Goal: Task Accomplishment & Management: Complete application form

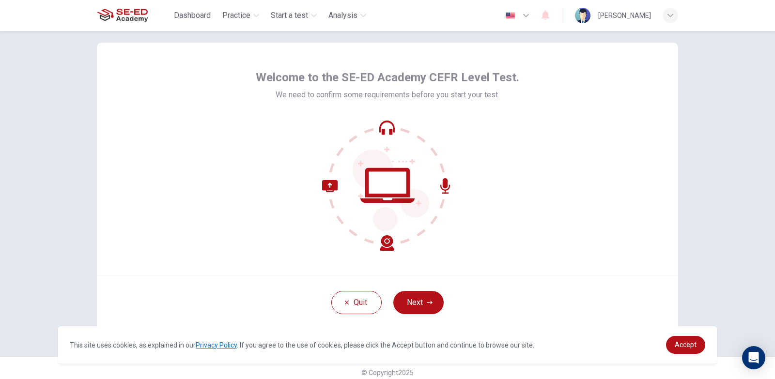
scroll to position [24, 0]
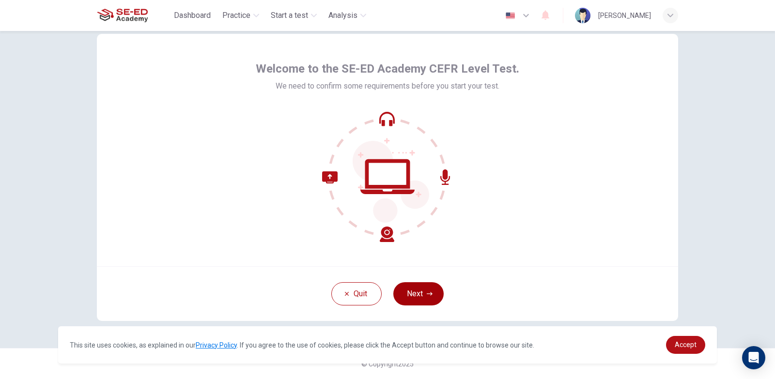
click at [412, 296] on button "Next" at bounding box center [418, 293] width 50 height 23
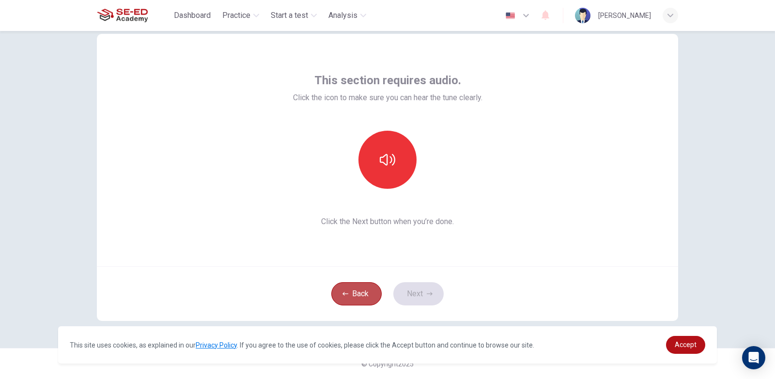
click at [378, 291] on button "Back" at bounding box center [356, 293] width 50 height 23
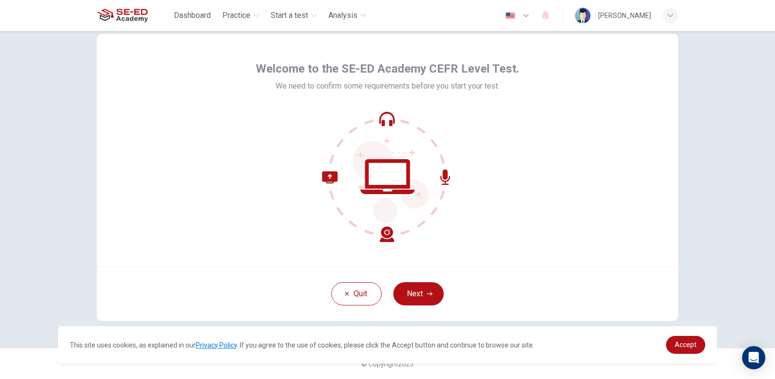
click at [390, 292] on div "Quit Next" at bounding box center [387, 293] width 581 height 55
click at [408, 295] on button "Next" at bounding box center [418, 293] width 50 height 23
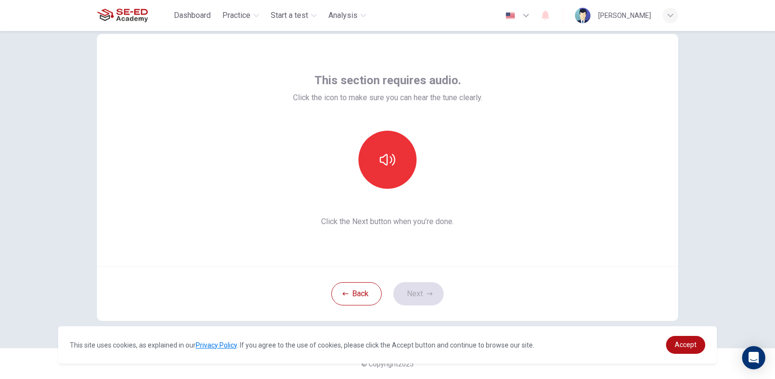
click at [702, 355] on div "This site uses cookies, as explained in our Privacy Policy . If you agree to th…" at bounding box center [387, 344] width 659 height 37
click at [397, 156] on button "button" at bounding box center [387, 160] width 58 height 58
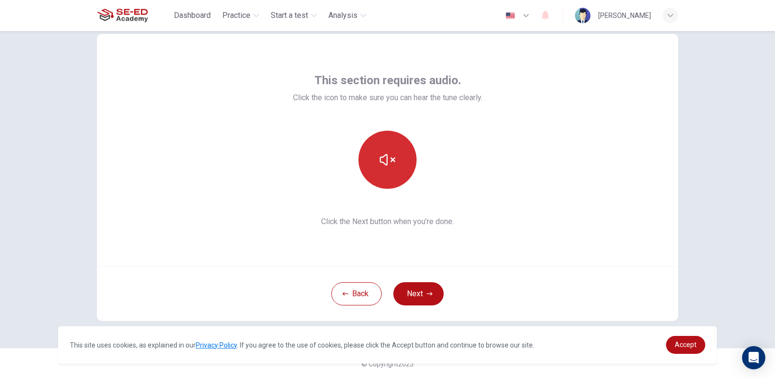
click at [397, 159] on button "button" at bounding box center [387, 160] width 58 height 58
click at [387, 175] on button "button" at bounding box center [387, 160] width 58 height 58
click at [426, 286] on button "Next" at bounding box center [418, 293] width 50 height 23
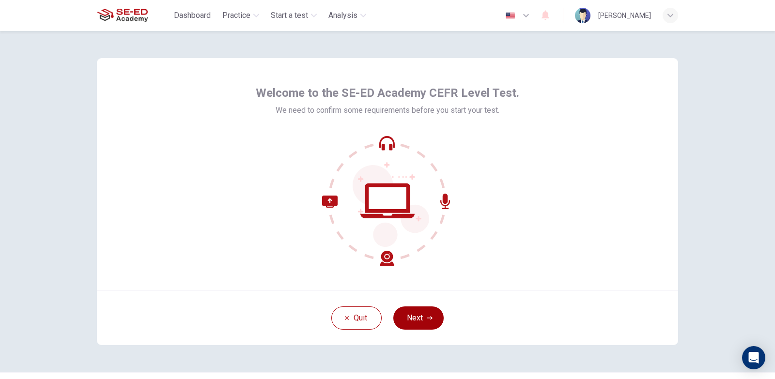
click at [405, 320] on button "Next" at bounding box center [418, 318] width 50 height 23
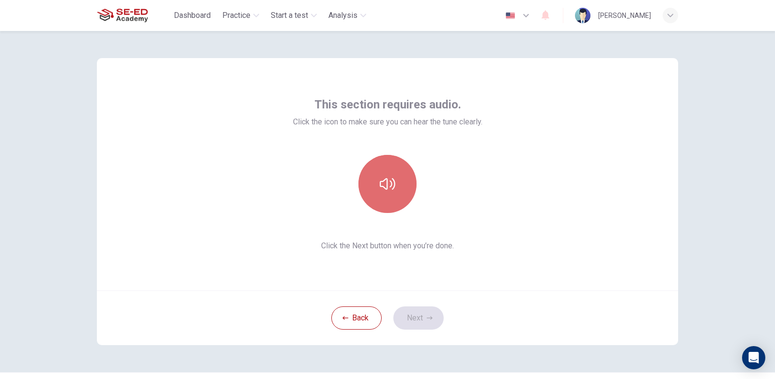
click at [391, 183] on icon "button" at bounding box center [387, 183] width 15 height 15
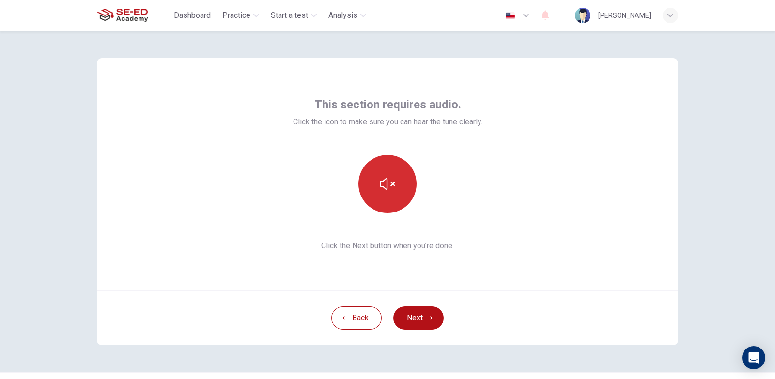
click at [393, 188] on button "button" at bounding box center [387, 184] width 58 height 58
click at [395, 197] on button "button" at bounding box center [387, 184] width 58 height 58
click at [397, 195] on button "button" at bounding box center [387, 184] width 58 height 58
click at [398, 195] on button "button" at bounding box center [387, 184] width 58 height 58
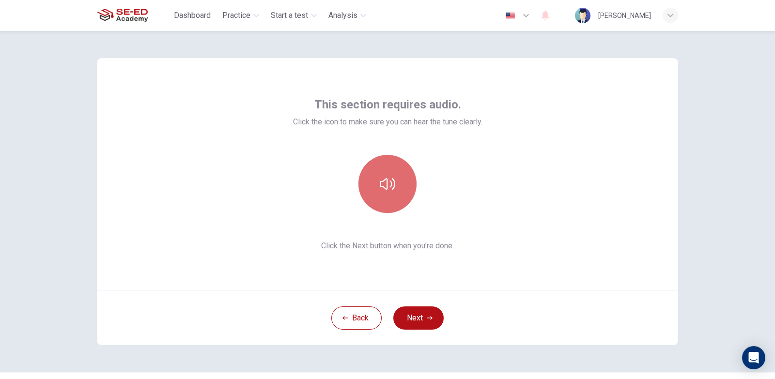
click at [398, 195] on button "button" at bounding box center [387, 184] width 58 height 58
click at [395, 187] on button "button" at bounding box center [387, 184] width 58 height 58
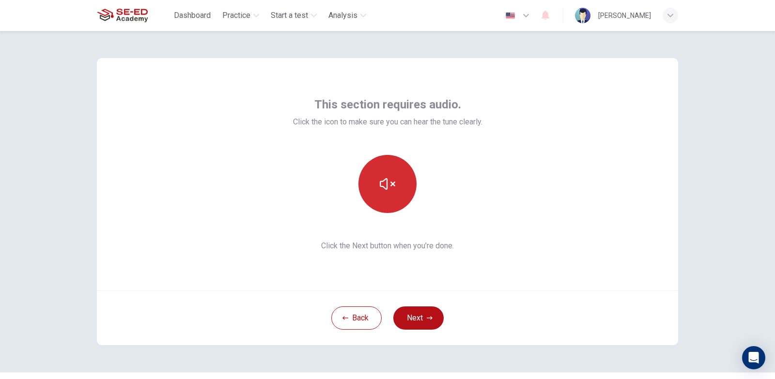
click at [395, 188] on button "button" at bounding box center [387, 184] width 58 height 58
click at [412, 312] on button "Next" at bounding box center [418, 318] width 50 height 23
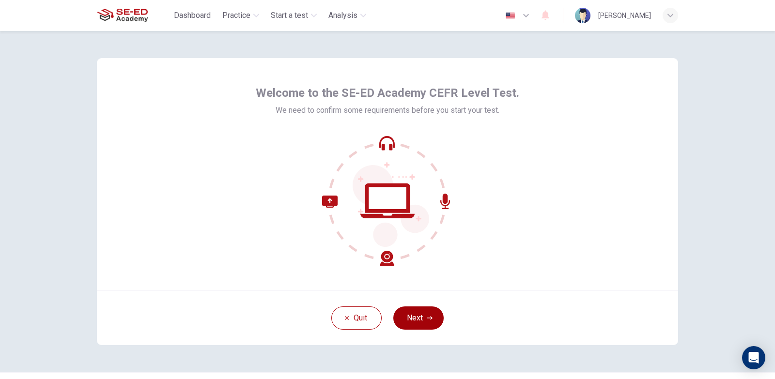
click at [414, 322] on button "Next" at bounding box center [418, 318] width 50 height 23
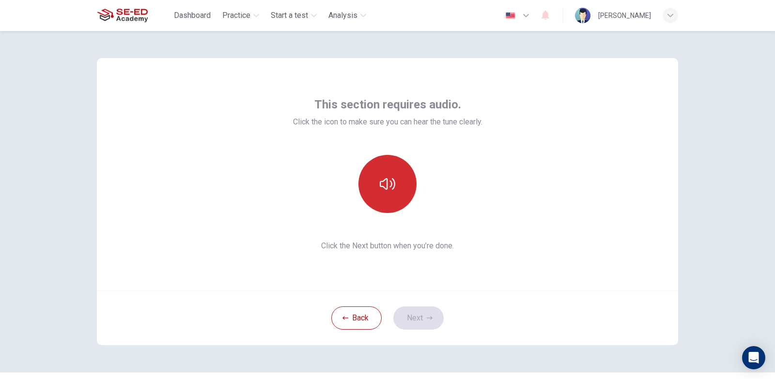
click at [383, 181] on icon "button" at bounding box center [387, 183] width 15 height 15
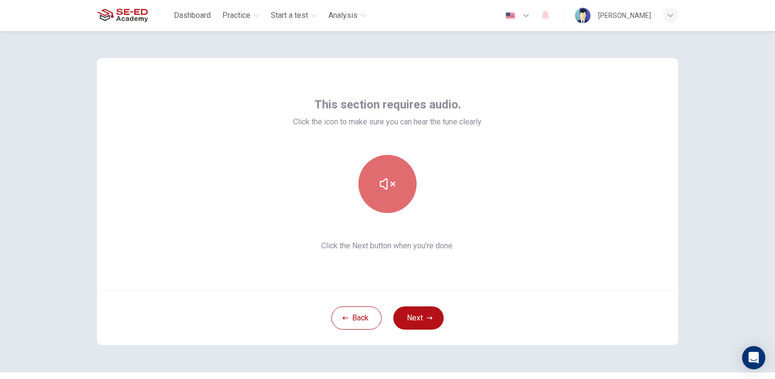
click at [390, 186] on icon "button" at bounding box center [387, 183] width 15 height 15
click at [381, 185] on icon "button" at bounding box center [387, 183] width 15 height 15
click at [391, 196] on button "button" at bounding box center [387, 184] width 58 height 58
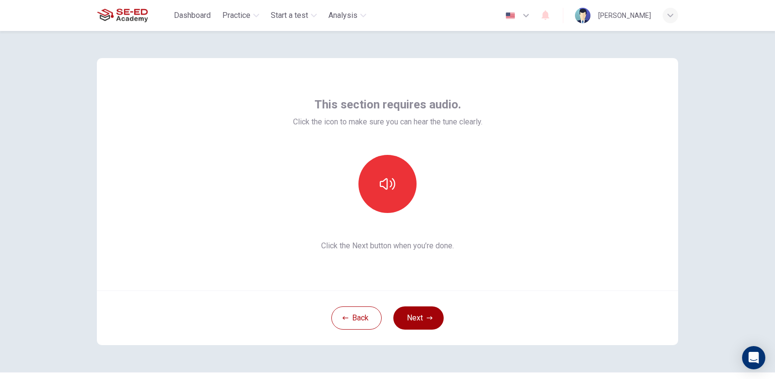
click at [424, 312] on button "Next" at bounding box center [418, 318] width 50 height 23
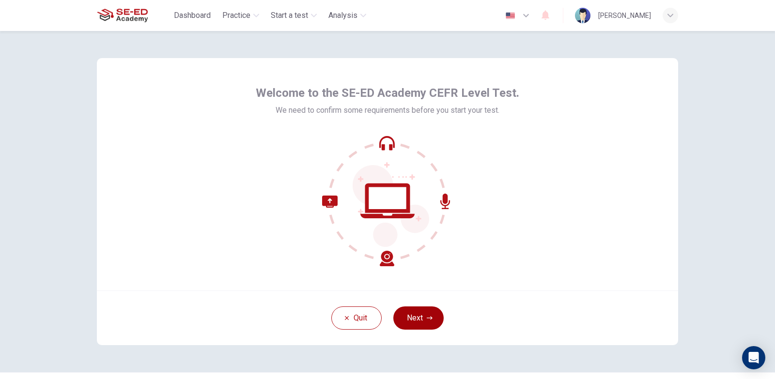
click at [417, 310] on button "Next" at bounding box center [418, 318] width 50 height 23
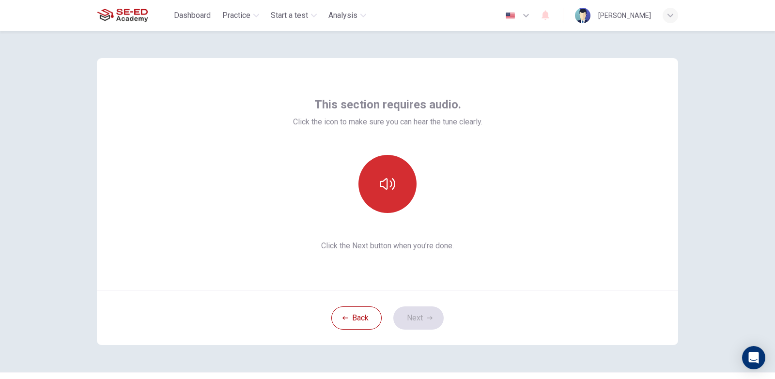
click at [402, 207] on button "button" at bounding box center [387, 184] width 58 height 58
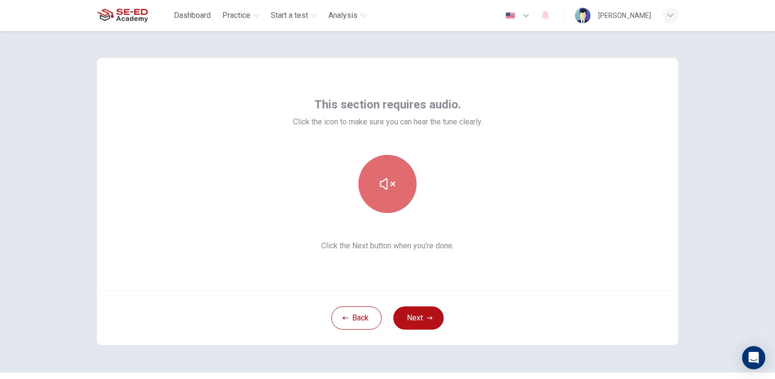
click at [403, 205] on button "button" at bounding box center [387, 184] width 58 height 58
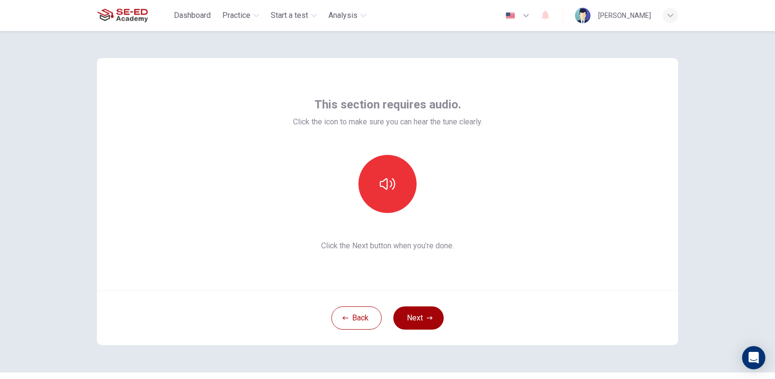
click at [412, 317] on button "Next" at bounding box center [418, 318] width 50 height 23
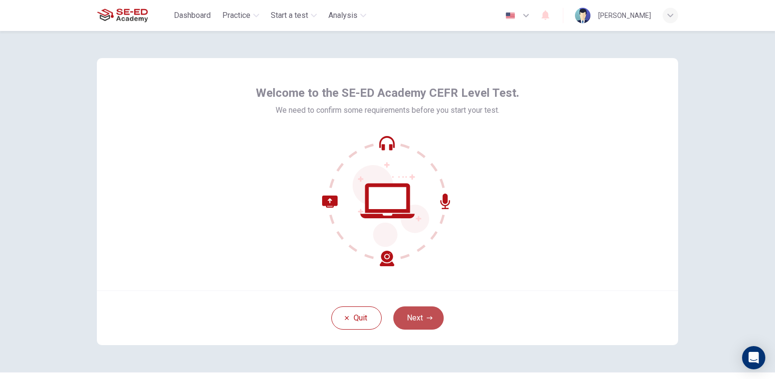
click at [402, 313] on button "Next" at bounding box center [418, 318] width 50 height 23
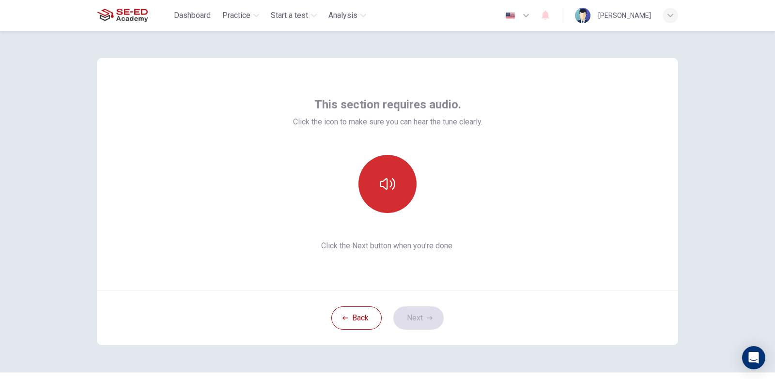
click at [396, 201] on button "button" at bounding box center [387, 184] width 58 height 58
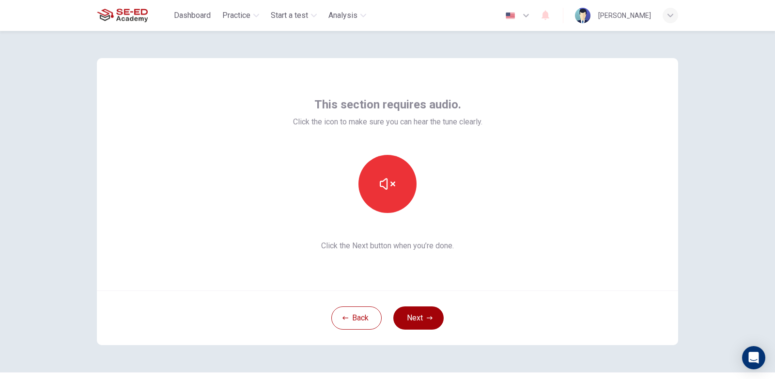
click at [420, 322] on button "Next" at bounding box center [418, 318] width 50 height 23
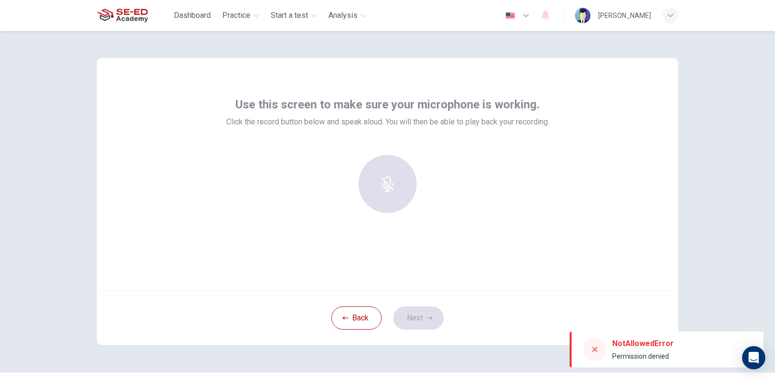
click at [395, 199] on div at bounding box center [387, 184] width 105 height 58
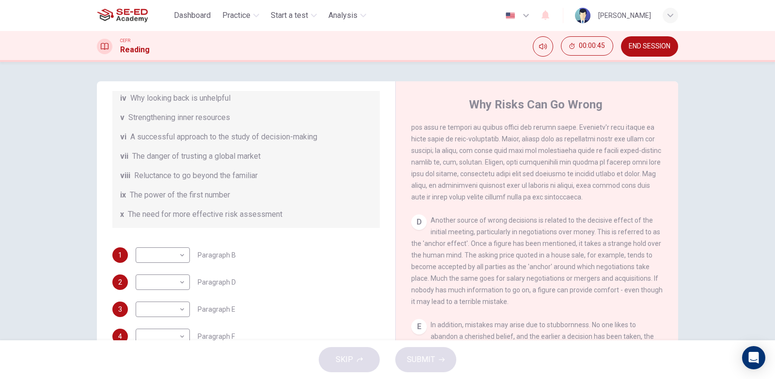
scroll to position [517, 0]
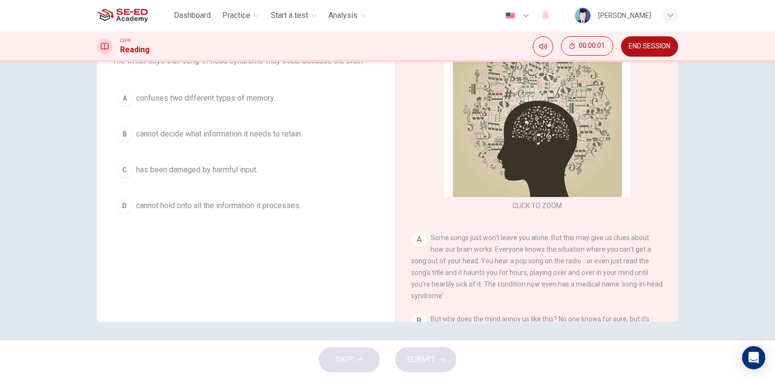
scroll to position [97, 0]
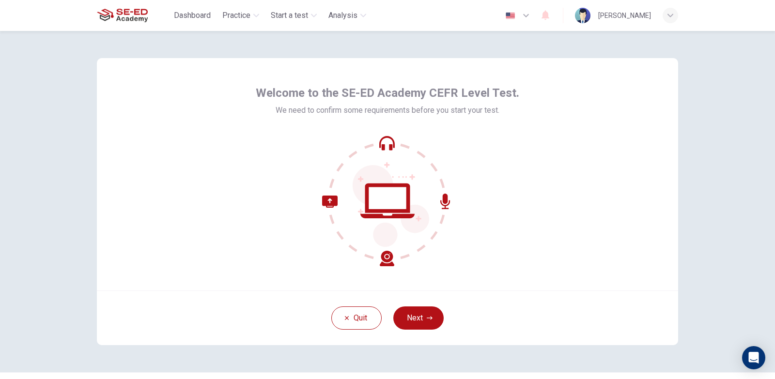
click at [412, 312] on button "Next" at bounding box center [418, 318] width 50 height 23
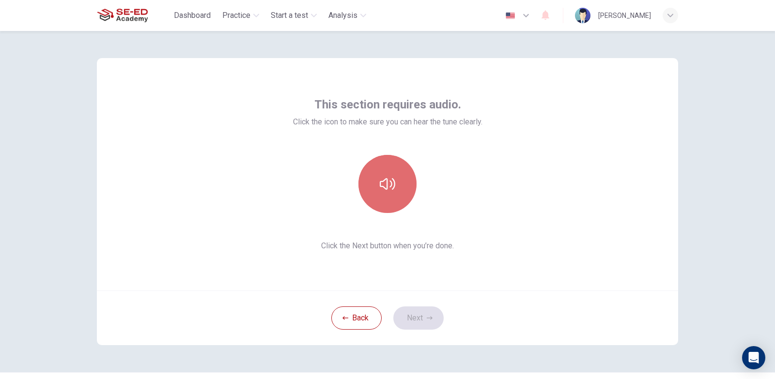
click at [373, 196] on button "button" at bounding box center [387, 184] width 58 height 58
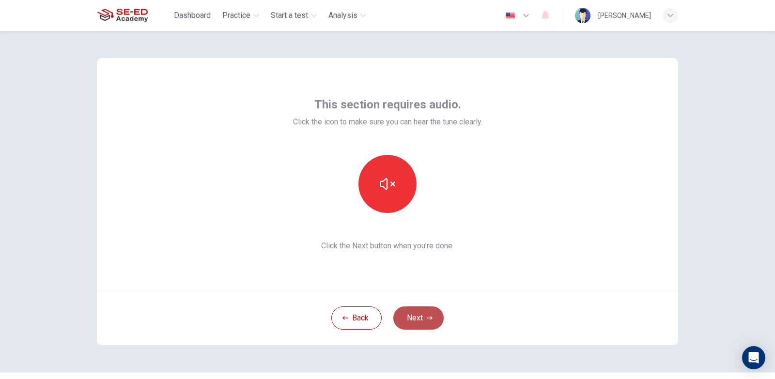
click at [422, 314] on button "Next" at bounding box center [418, 318] width 50 height 23
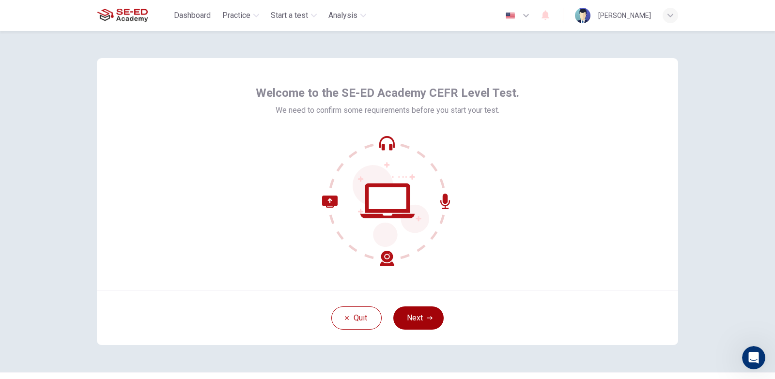
click at [413, 310] on button "Next" at bounding box center [418, 318] width 50 height 23
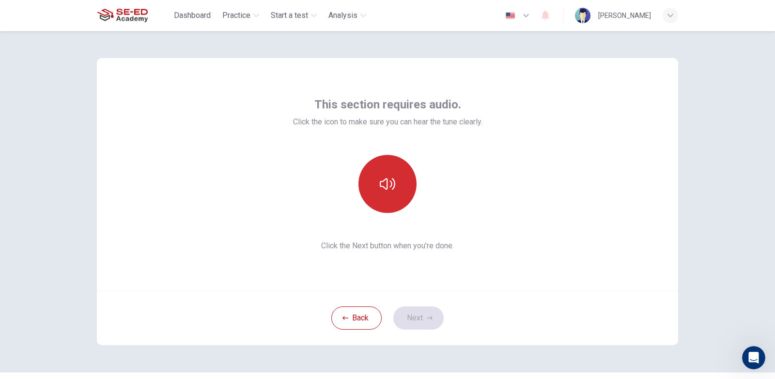
click at [381, 162] on button "button" at bounding box center [387, 184] width 58 height 58
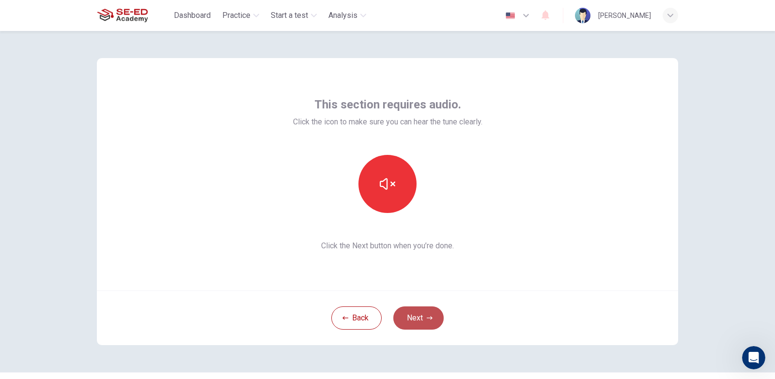
click at [408, 311] on button "Next" at bounding box center [418, 318] width 50 height 23
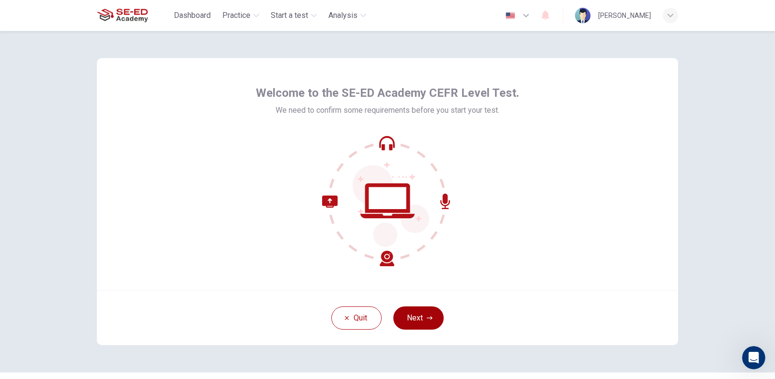
click at [417, 318] on button "Next" at bounding box center [418, 318] width 50 height 23
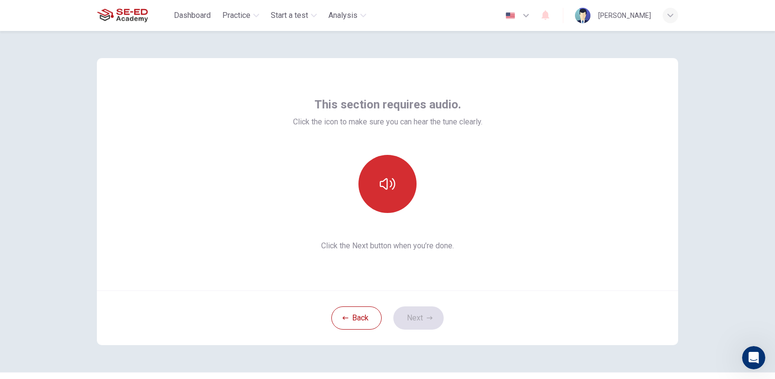
click at [396, 195] on button "button" at bounding box center [387, 184] width 58 height 58
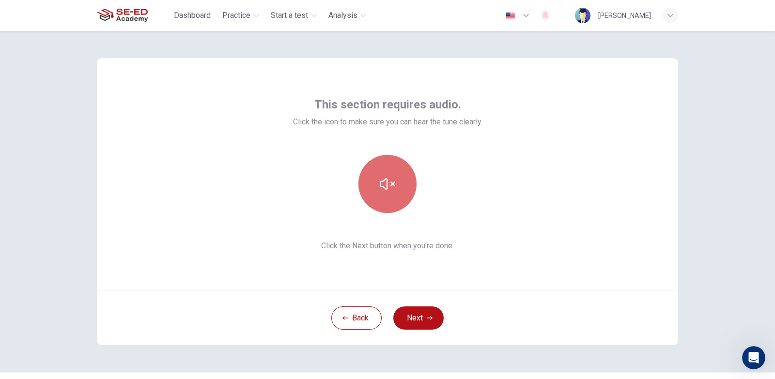
click at [395, 195] on button "button" at bounding box center [387, 184] width 58 height 58
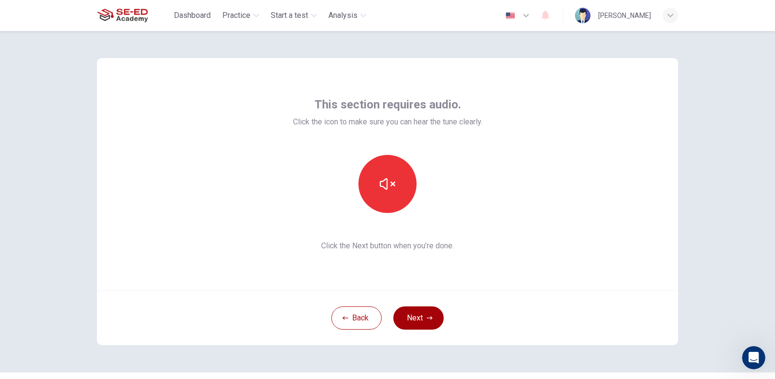
click at [398, 321] on button "Next" at bounding box center [418, 318] width 50 height 23
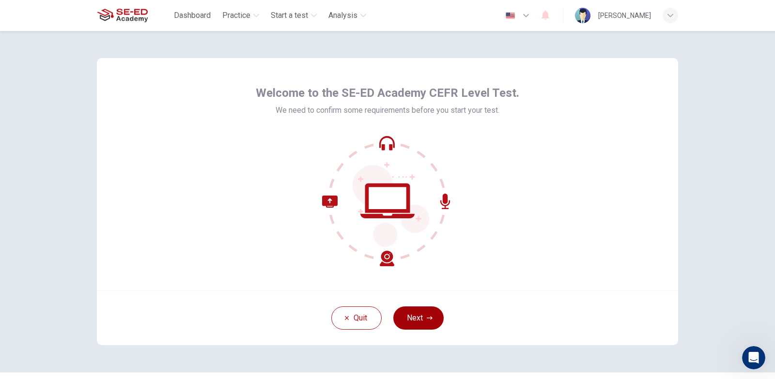
click at [407, 323] on button "Next" at bounding box center [418, 318] width 50 height 23
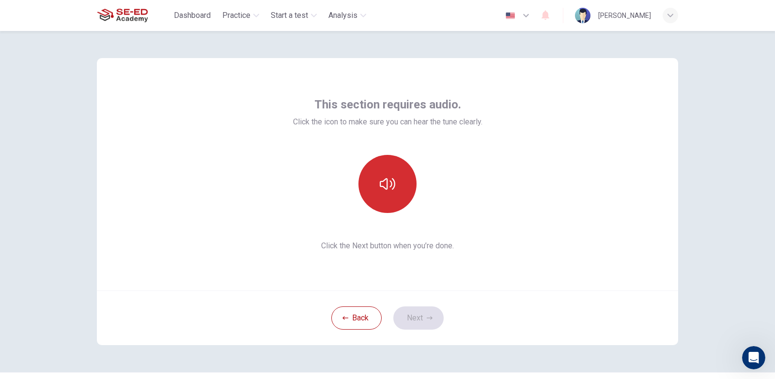
click at [381, 199] on button "button" at bounding box center [387, 184] width 58 height 58
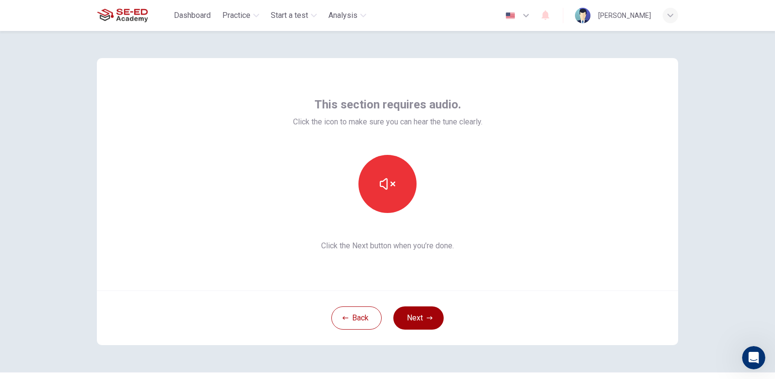
click at [412, 314] on button "Next" at bounding box center [418, 318] width 50 height 23
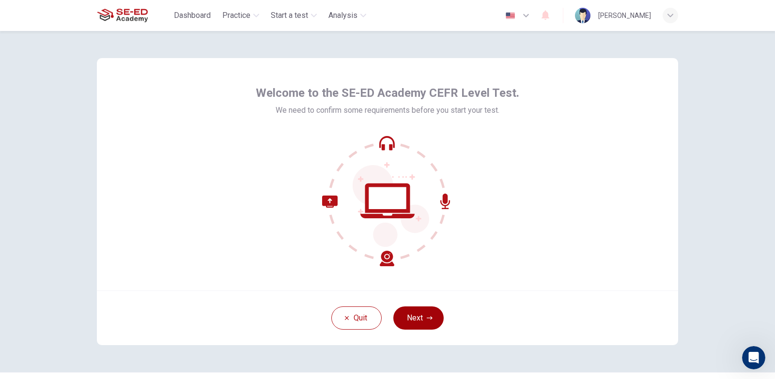
click at [414, 317] on button "Next" at bounding box center [418, 318] width 50 height 23
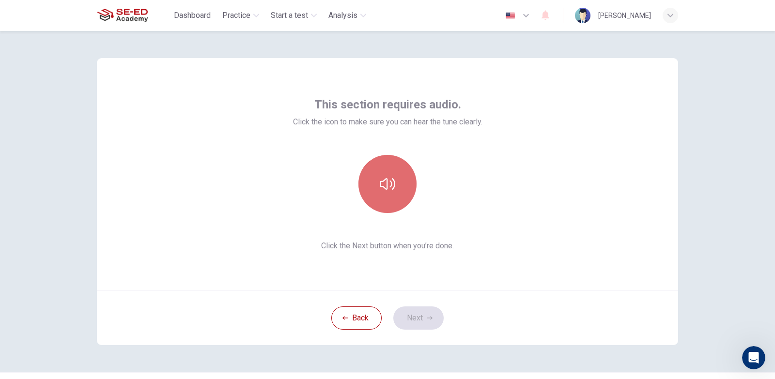
click at [386, 197] on button "button" at bounding box center [387, 184] width 58 height 58
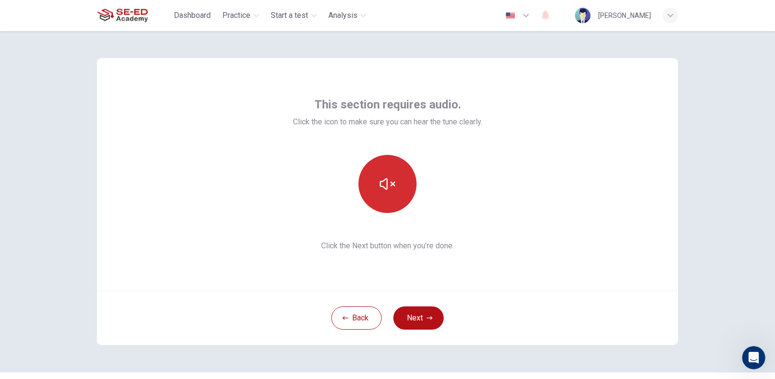
click at [386, 197] on button "button" at bounding box center [387, 184] width 58 height 58
click at [423, 316] on button "Next" at bounding box center [418, 318] width 50 height 23
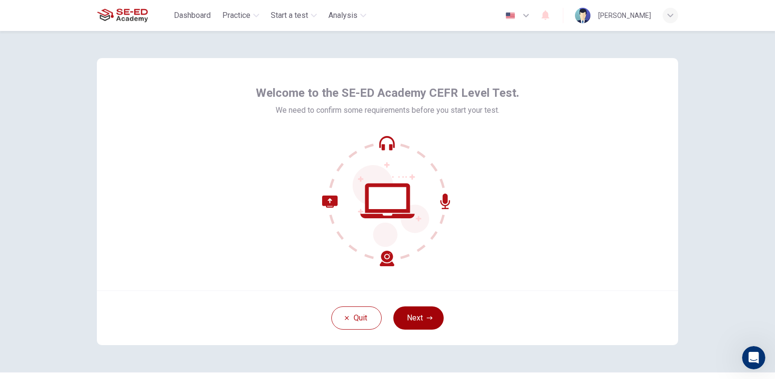
click at [411, 320] on button "Next" at bounding box center [418, 318] width 50 height 23
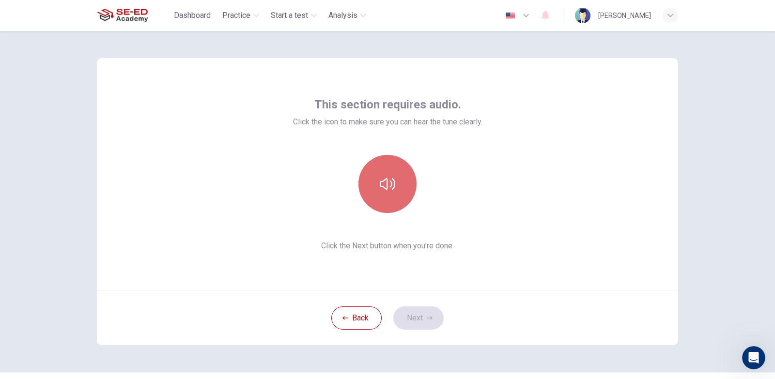
click at [398, 194] on button "button" at bounding box center [387, 184] width 58 height 58
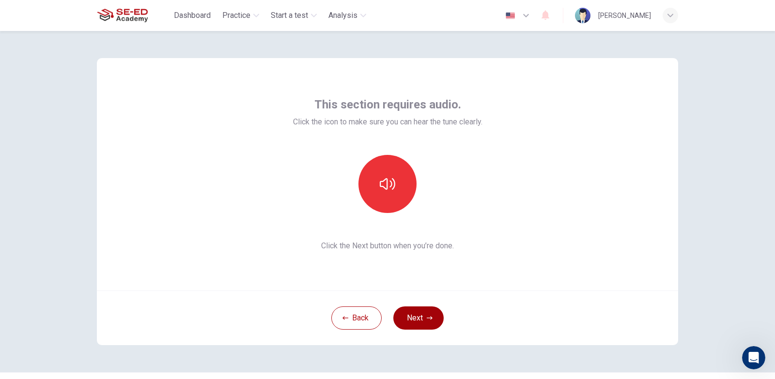
click at [415, 317] on button "Next" at bounding box center [418, 318] width 50 height 23
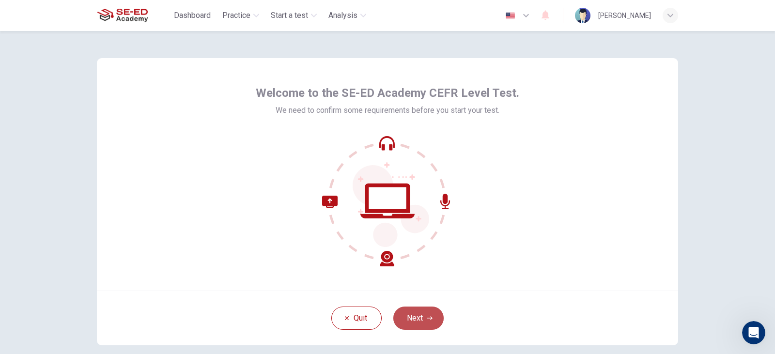
click at [422, 315] on button "Next" at bounding box center [418, 318] width 50 height 23
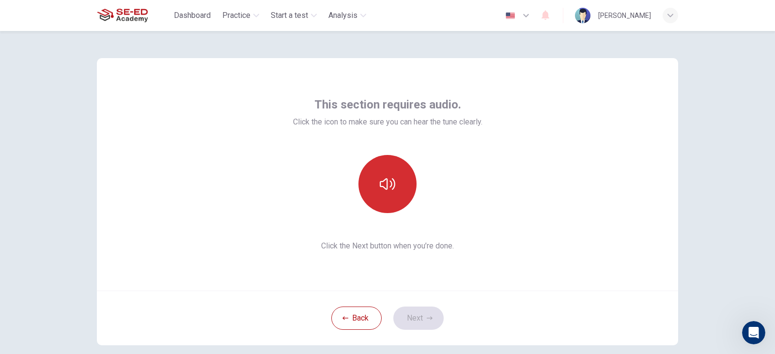
click at [379, 192] on button "button" at bounding box center [387, 184] width 58 height 58
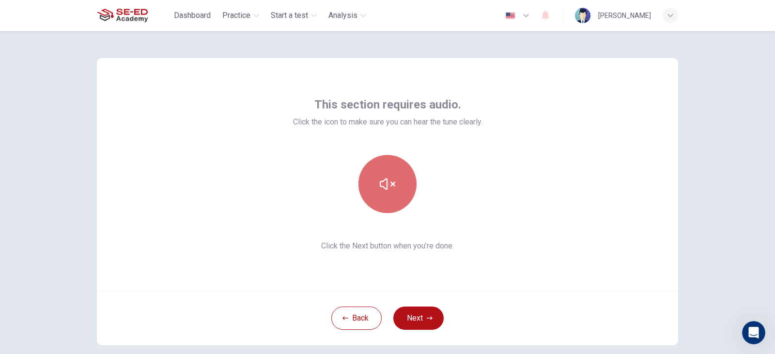
click at [384, 191] on icon "button" at bounding box center [387, 183] width 15 height 15
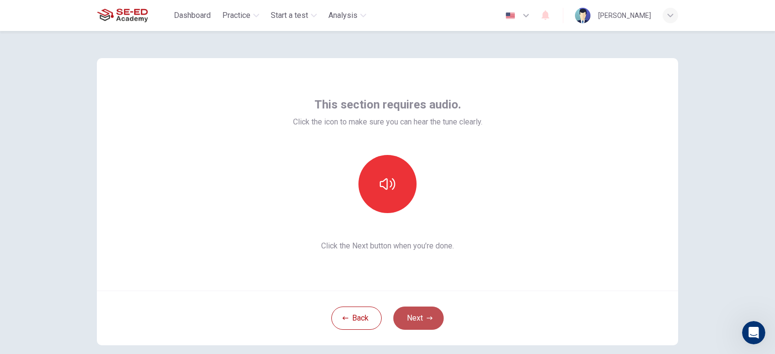
click at [421, 323] on button "Next" at bounding box center [418, 318] width 50 height 23
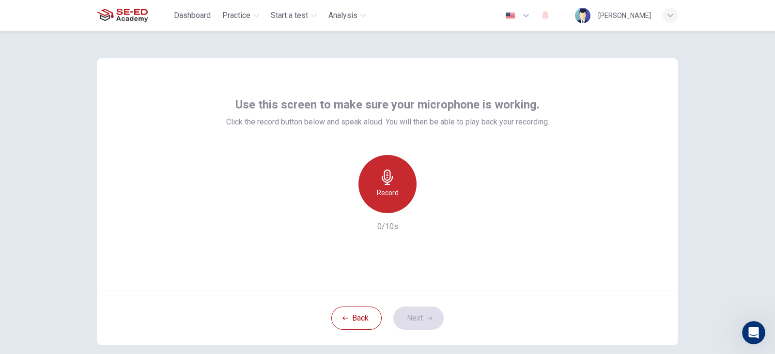
click at [380, 197] on h6 "Record" at bounding box center [388, 193] width 22 height 12
click at [403, 178] on div "Stop" at bounding box center [387, 184] width 58 height 58
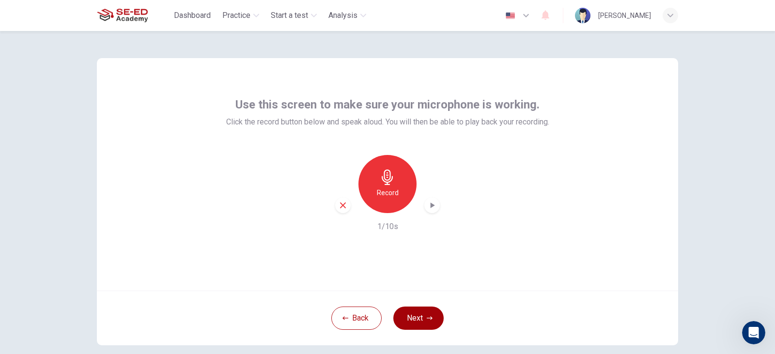
click at [397, 319] on button "Next" at bounding box center [418, 318] width 50 height 23
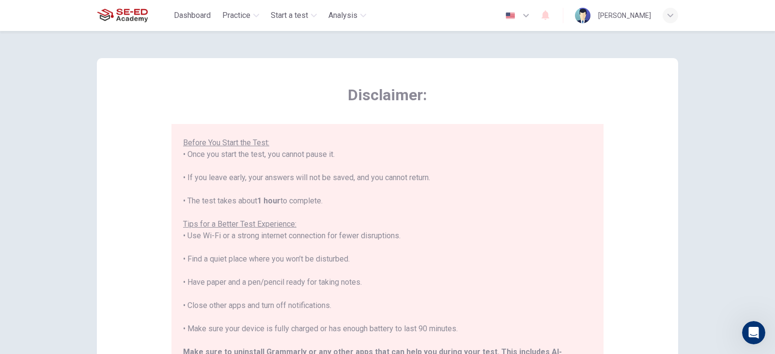
scroll to position [92, 0]
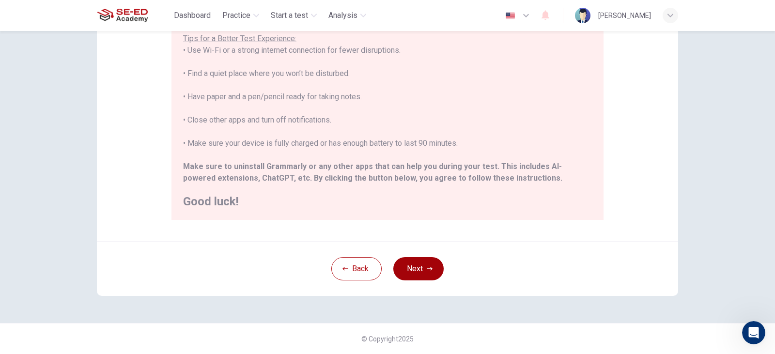
click at [430, 270] on icon "button" at bounding box center [430, 269] width 6 height 6
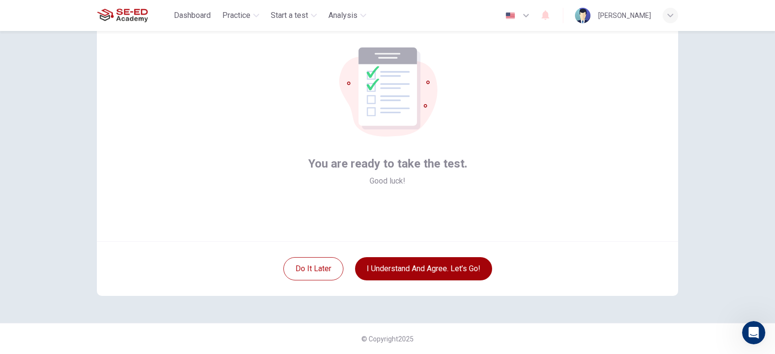
scroll to position [49, 0]
click at [428, 264] on button "I understand and agree. Let’s go!" at bounding box center [423, 268] width 137 height 23
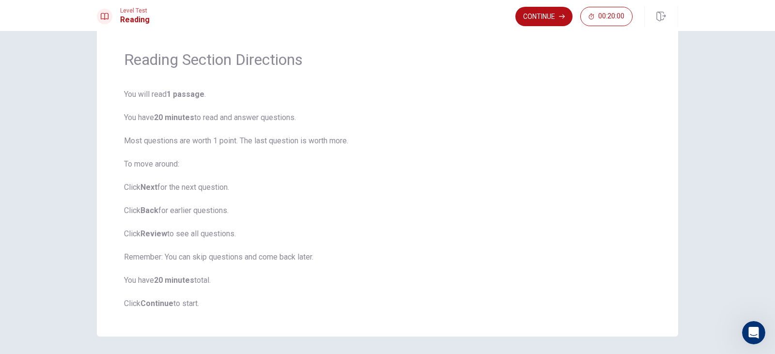
scroll to position [61, 0]
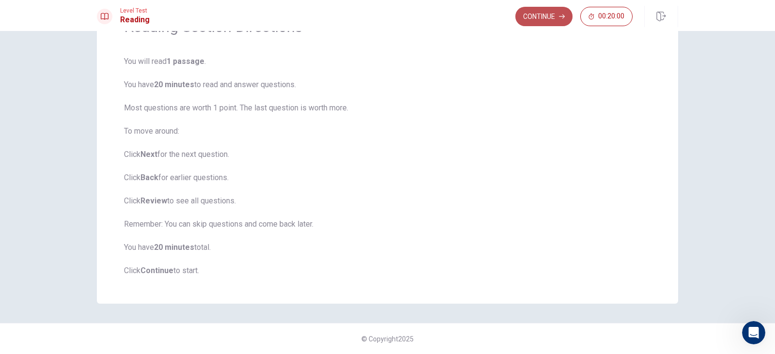
click at [538, 17] on button "Continue" at bounding box center [543, 16] width 57 height 19
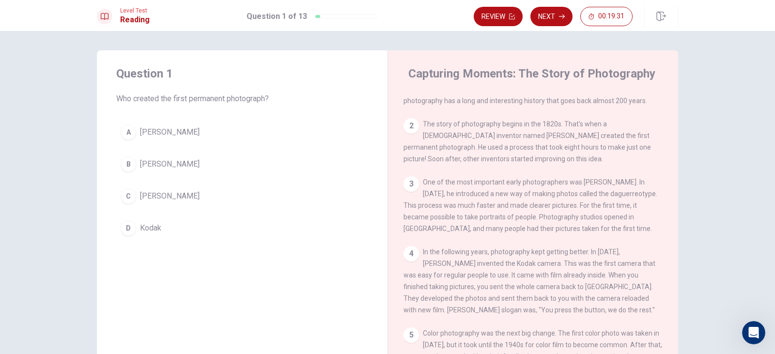
scroll to position [0, 0]
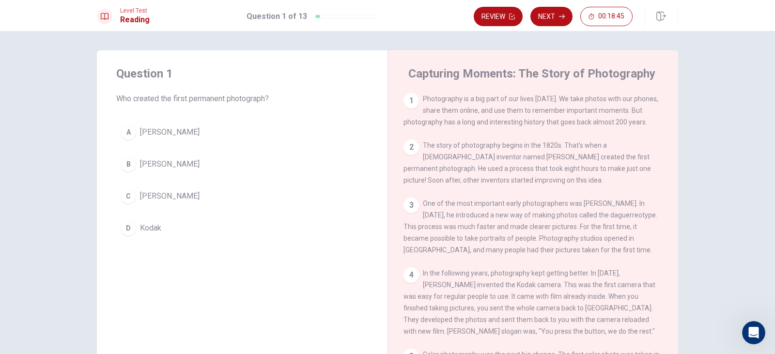
click at [126, 192] on div "C" at bounding box center [128, 195] width 15 height 15
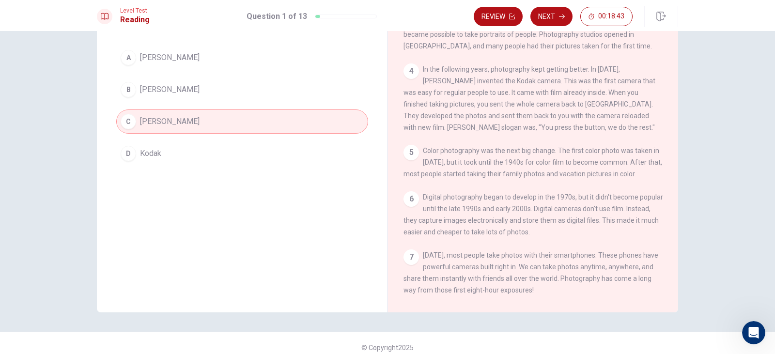
scroll to position [83, 0]
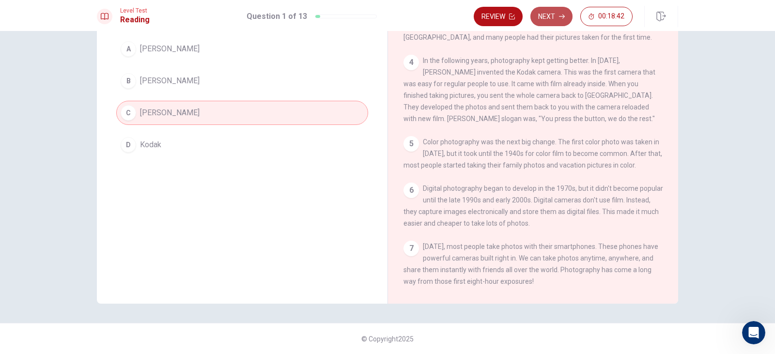
click at [542, 15] on button "Next" at bounding box center [551, 16] width 42 height 19
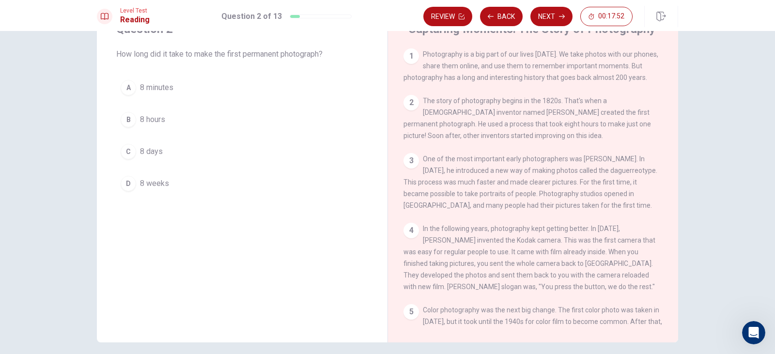
scroll to position [19, 0]
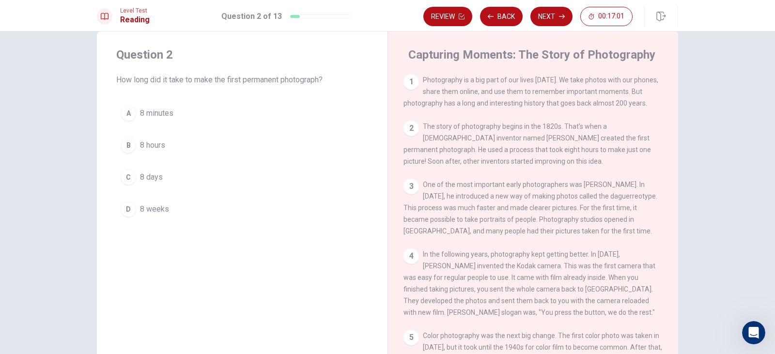
click at [122, 116] on div "A" at bounding box center [128, 113] width 15 height 15
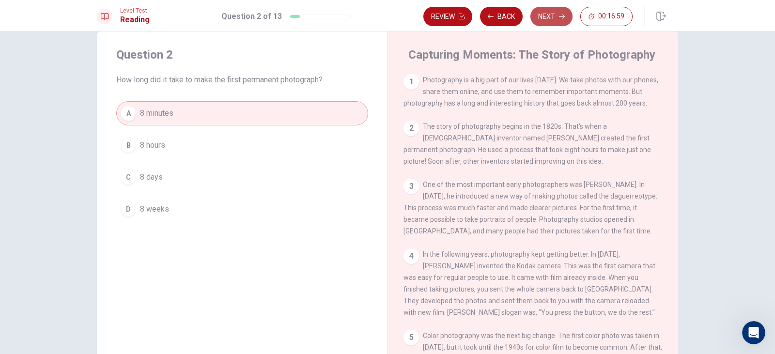
click at [557, 14] on button "Next" at bounding box center [551, 16] width 42 height 19
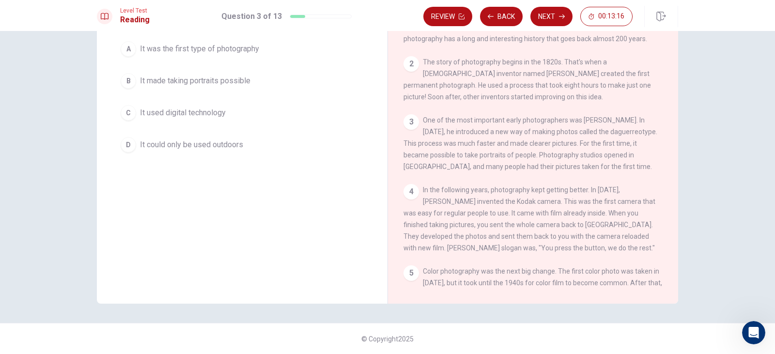
scroll to position [51, 0]
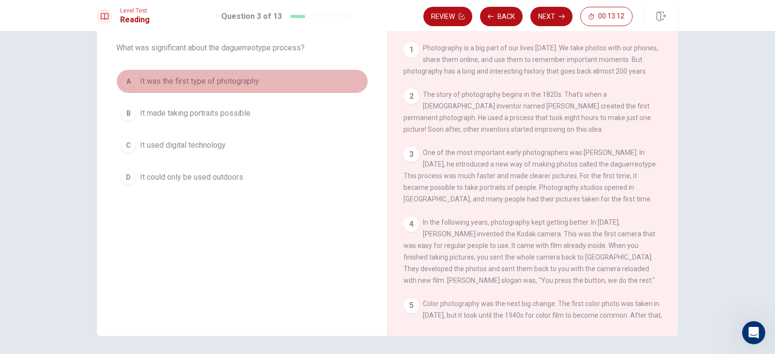
click at [161, 77] on span "It was the first type of photography" at bounding box center [199, 82] width 119 height 12
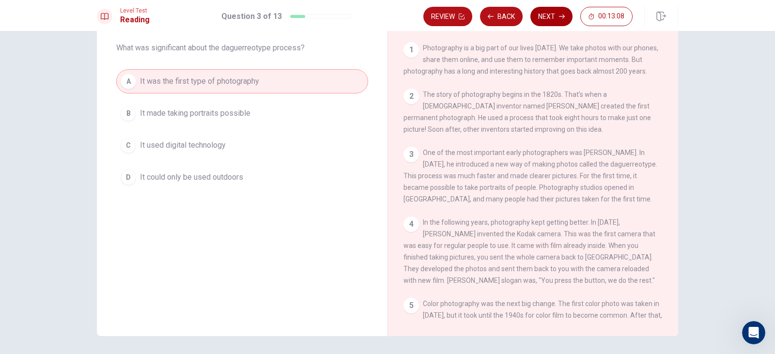
click at [537, 16] on button "Next" at bounding box center [551, 16] width 42 height 19
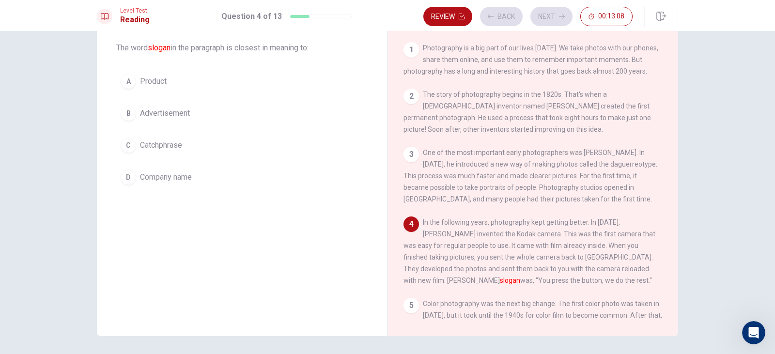
scroll to position [71, 0]
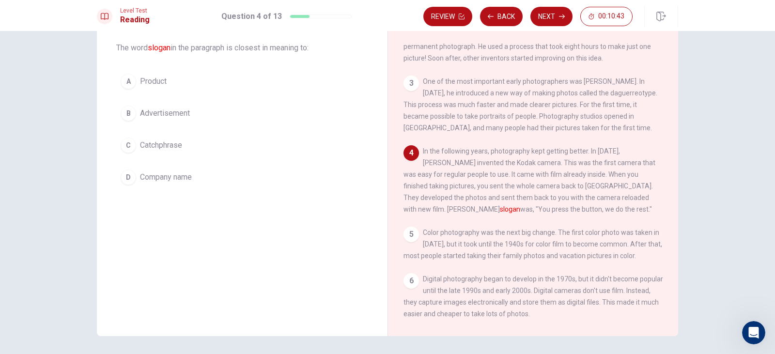
click at [128, 146] on div "C" at bounding box center [128, 145] width 15 height 15
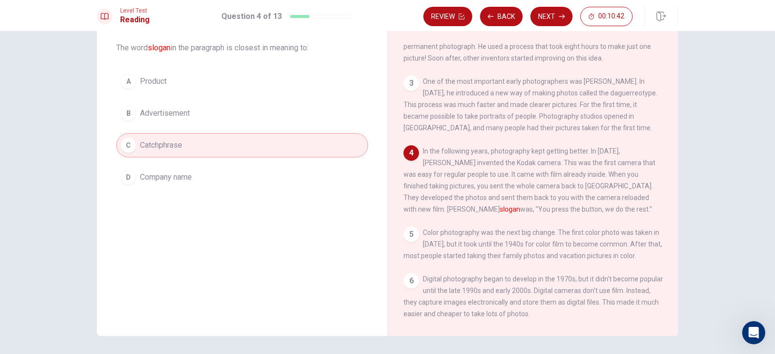
click at [126, 112] on div "B" at bounding box center [128, 113] width 15 height 15
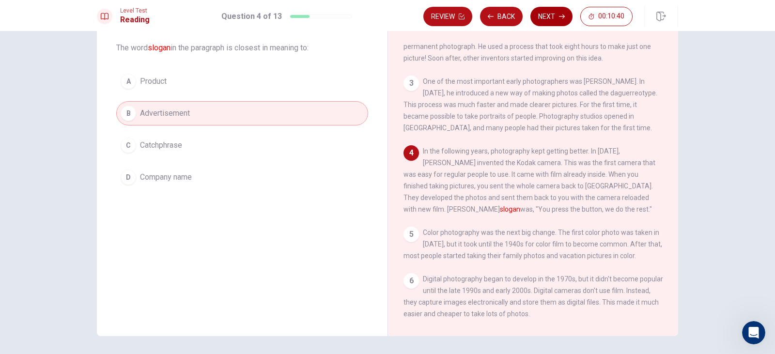
click at [541, 20] on button "Next" at bounding box center [551, 16] width 42 height 19
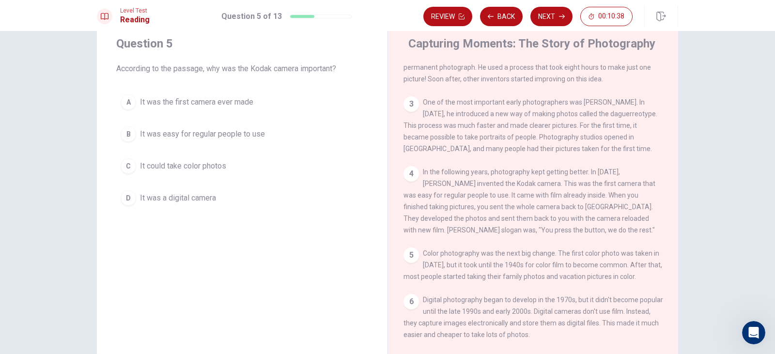
scroll to position [19, 0]
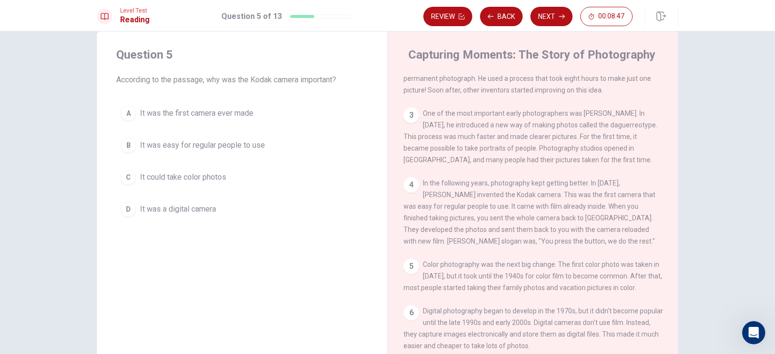
drag, startPoint x: 115, startPoint y: 130, endPoint x: 119, endPoint y: 136, distance: 6.3
click at [116, 130] on div "A It was the first camera ever made B It was easy for regular people to use C I…" at bounding box center [242, 161] width 252 height 120
click at [129, 144] on div "B" at bounding box center [128, 145] width 15 height 15
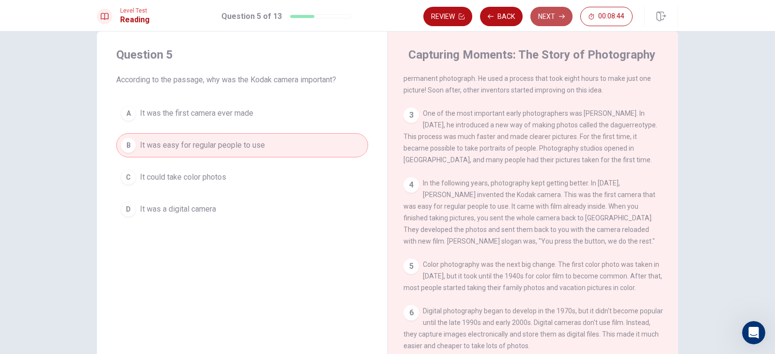
click at [548, 14] on button "Next" at bounding box center [551, 16] width 42 height 19
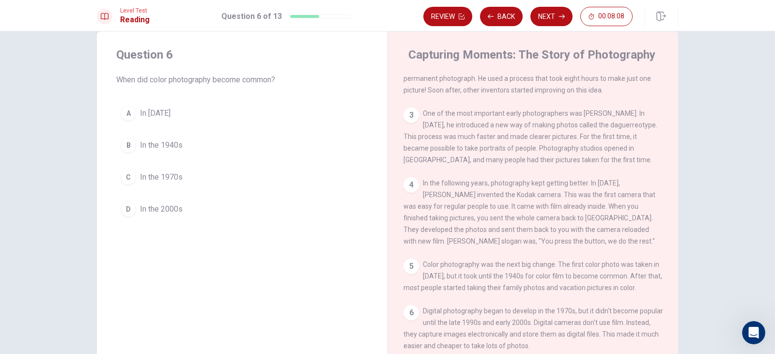
click at [131, 146] on div "B" at bounding box center [128, 145] width 15 height 15
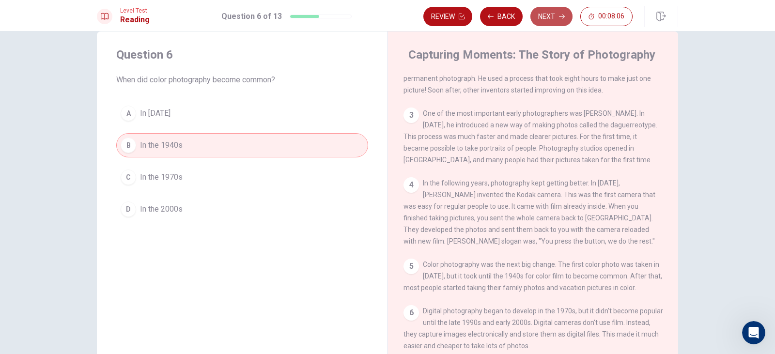
click at [550, 11] on button "Next" at bounding box center [551, 16] width 42 height 19
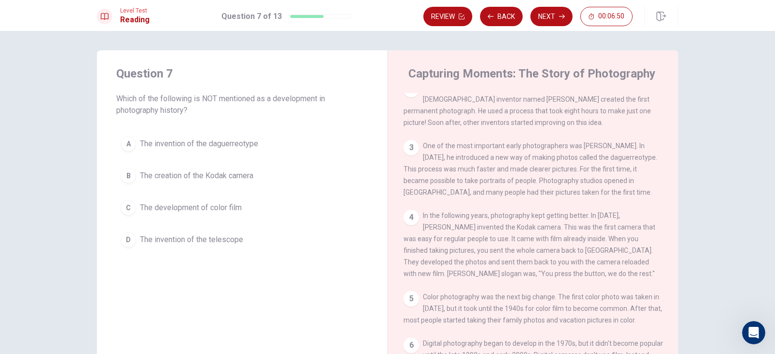
scroll to position [97, 0]
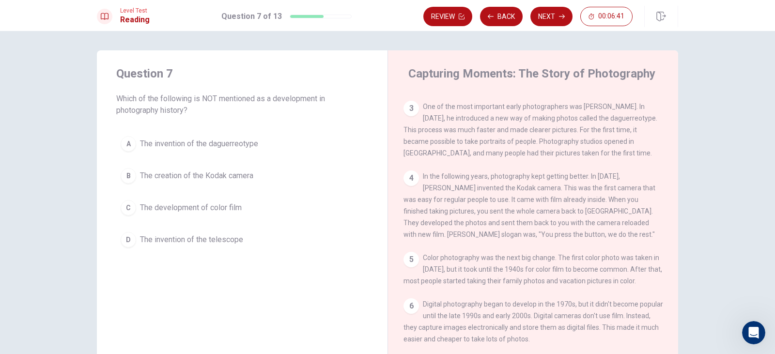
click at [202, 239] on span "The invention of the telescope" at bounding box center [191, 240] width 103 height 12
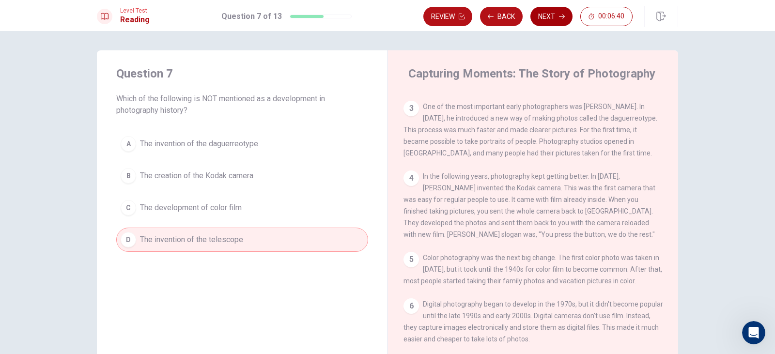
click at [557, 18] on button "Next" at bounding box center [551, 16] width 42 height 19
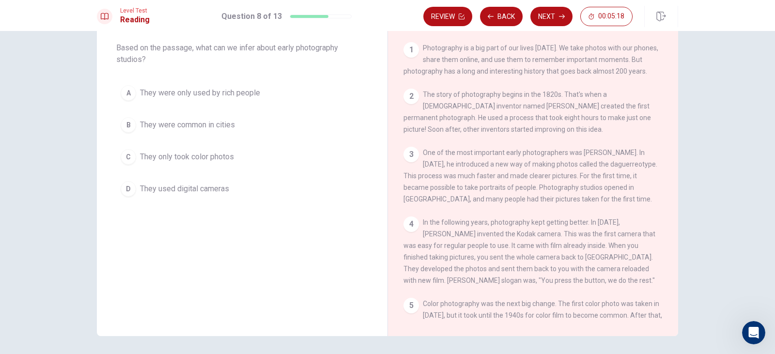
scroll to position [0, 0]
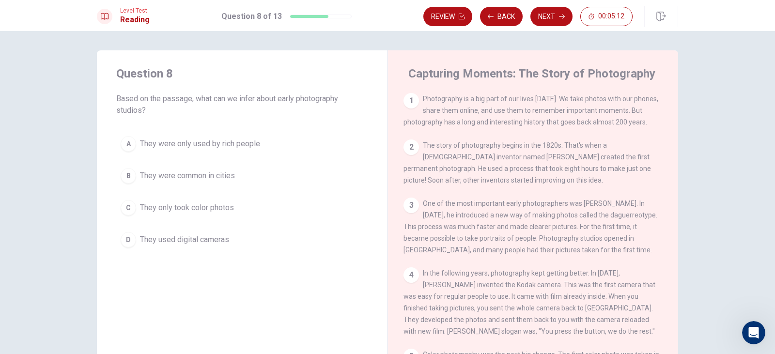
click at [220, 215] on button "C They only took color photos" at bounding box center [242, 208] width 252 height 24
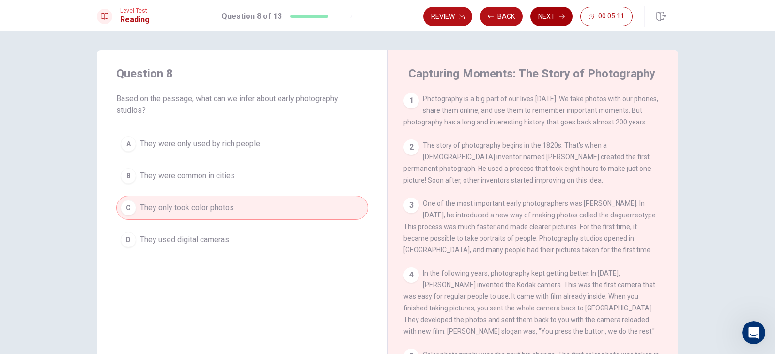
click at [555, 13] on button "Next" at bounding box center [551, 16] width 42 height 19
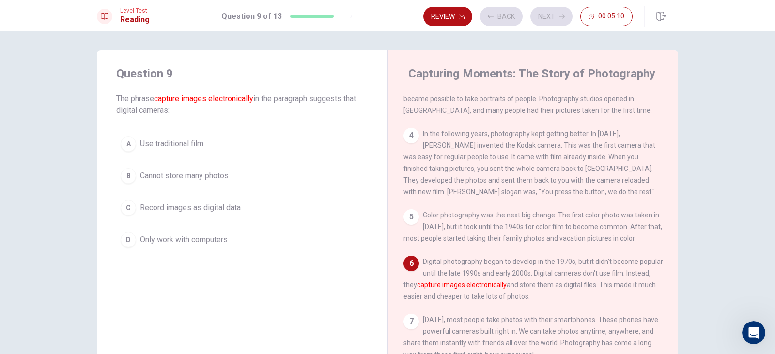
scroll to position [154, 0]
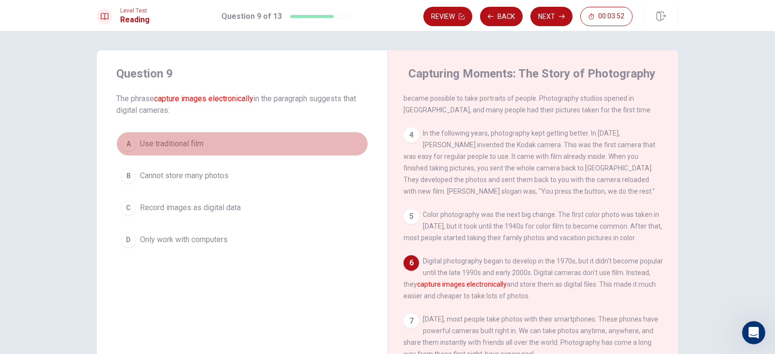
click at [127, 142] on div "A" at bounding box center [128, 143] width 15 height 15
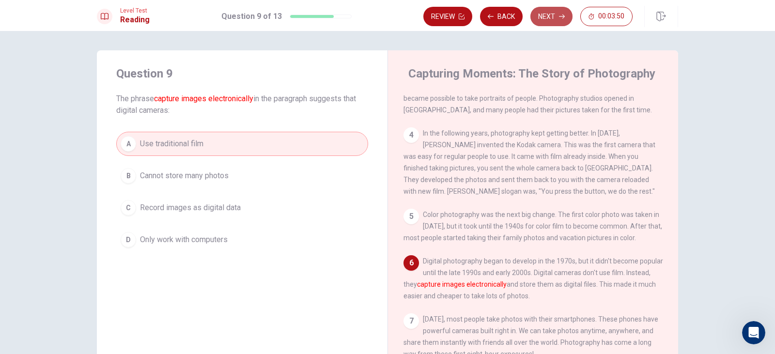
click at [551, 18] on button "Next" at bounding box center [551, 16] width 42 height 19
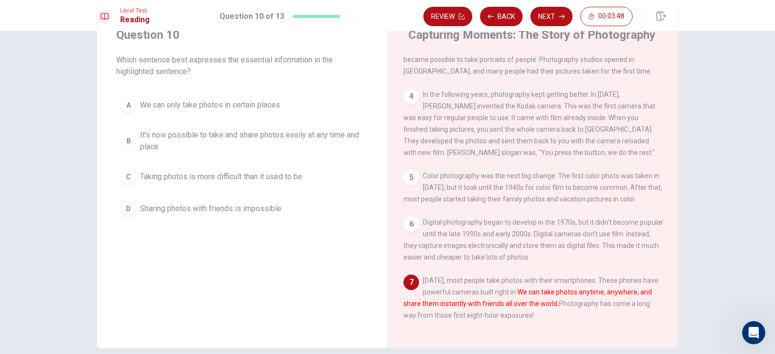
scroll to position [64, 0]
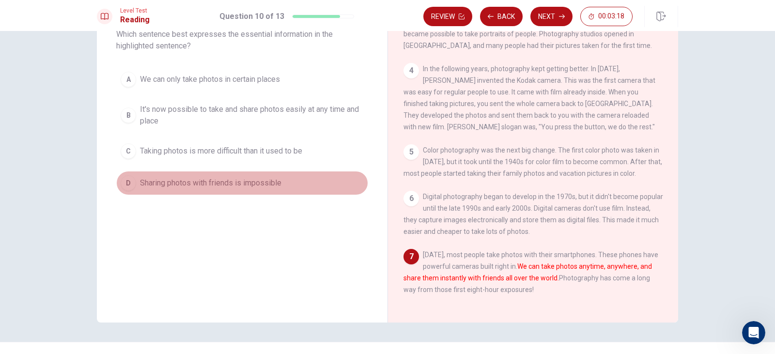
click at [236, 190] on button "D Sharing photos with friends is impossible" at bounding box center [242, 183] width 252 height 24
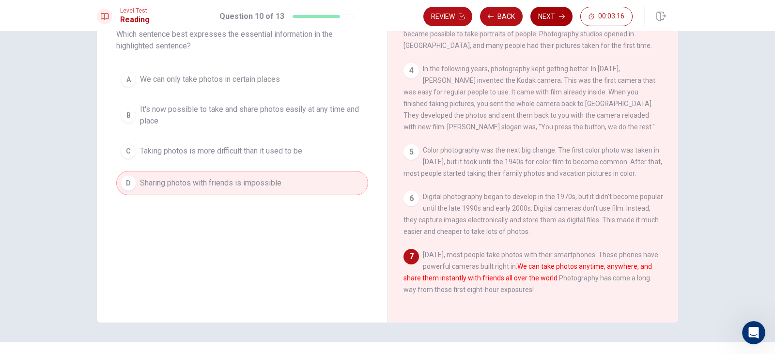
click at [557, 19] on button "Next" at bounding box center [551, 16] width 42 height 19
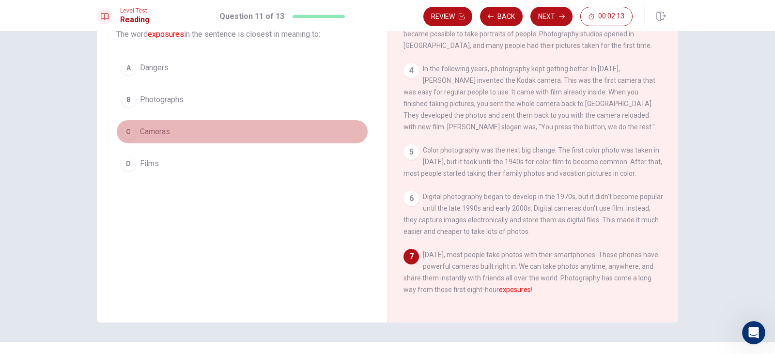
click at [140, 133] on span "Cameras" at bounding box center [155, 132] width 30 height 12
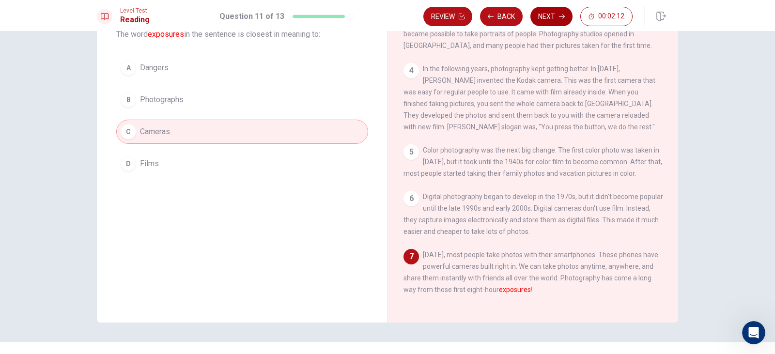
click at [562, 17] on icon "button" at bounding box center [562, 17] width 6 height 6
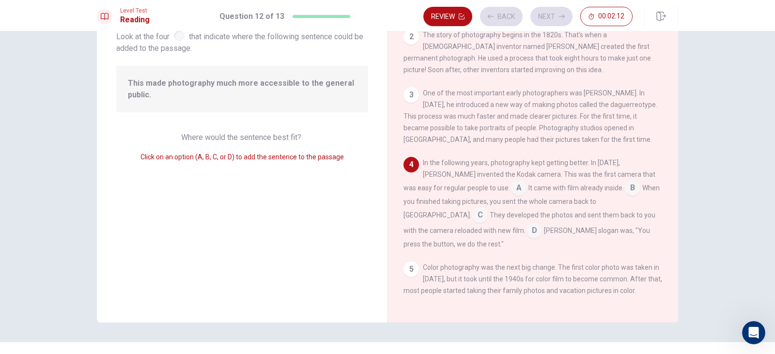
scroll to position [80, 0]
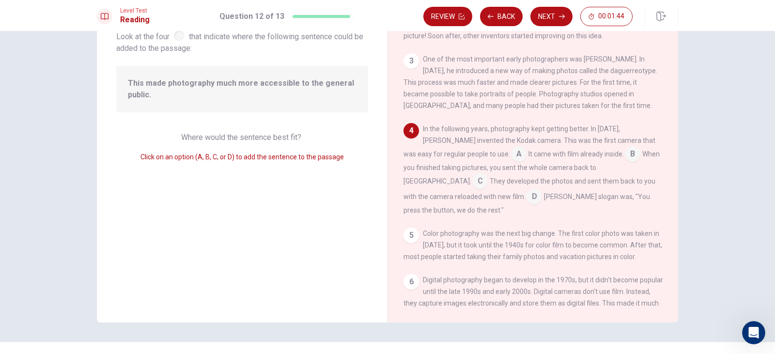
click at [488, 179] on input at bounding box center [479, 181] width 15 height 15
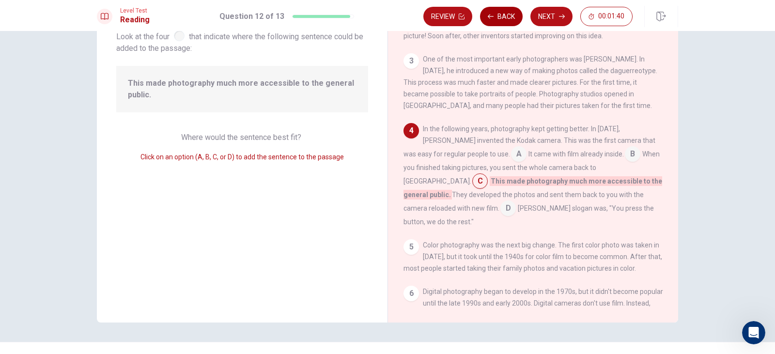
click at [493, 10] on button "Back" at bounding box center [501, 16] width 43 height 19
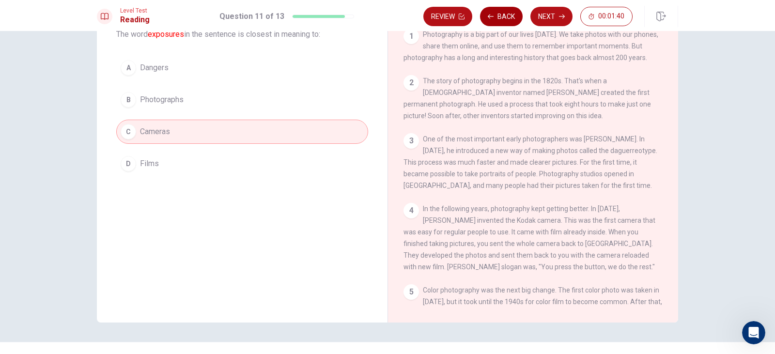
click at [493, 15] on icon "button" at bounding box center [491, 17] width 6 height 6
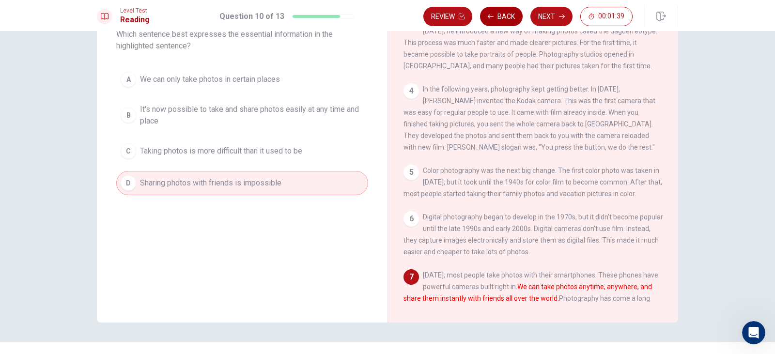
scroll to position [154, 0]
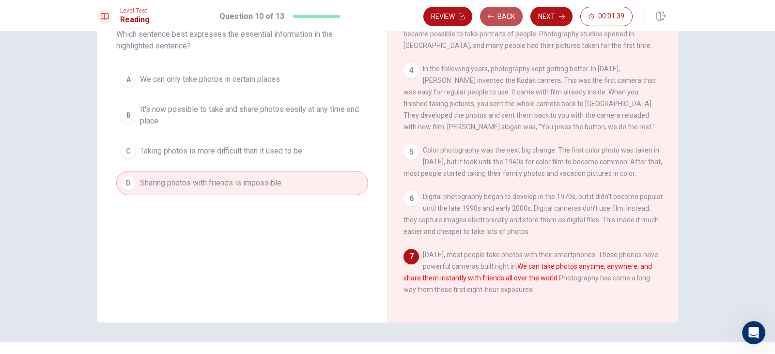
click at [493, 18] on icon "button" at bounding box center [491, 17] width 6 height 6
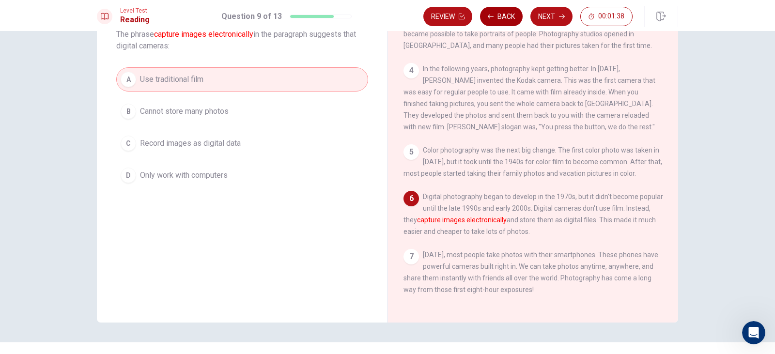
click at [493, 18] on icon "button" at bounding box center [491, 17] width 6 height 6
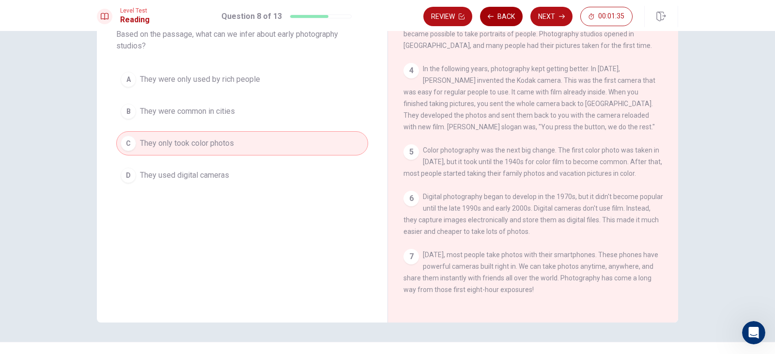
click at [493, 18] on icon "button" at bounding box center [491, 17] width 6 height 6
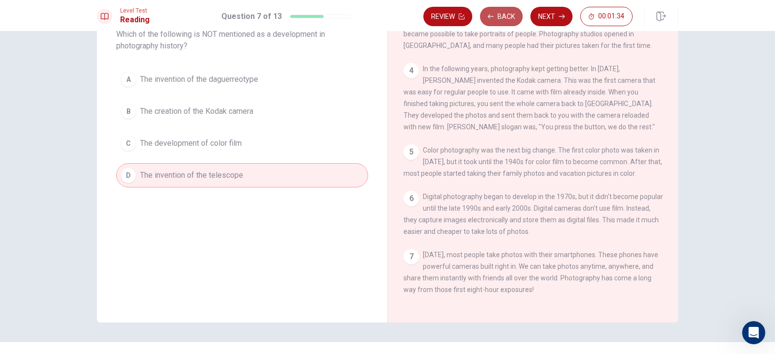
click at [493, 18] on icon "button" at bounding box center [491, 17] width 6 height 6
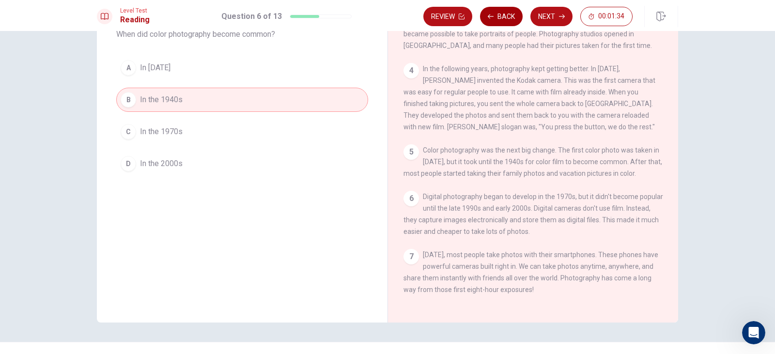
click at [493, 18] on icon "button" at bounding box center [491, 17] width 6 height 6
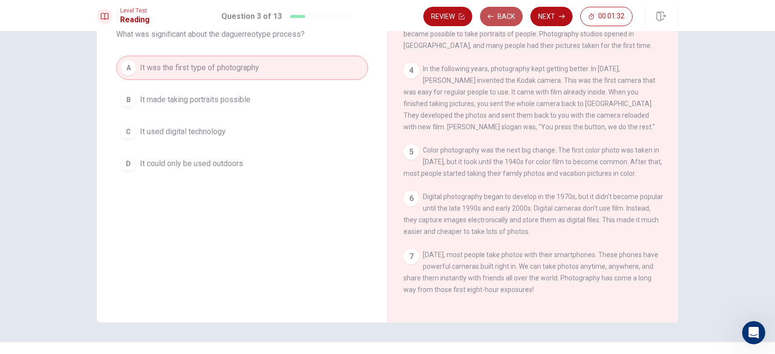
click at [493, 18] on icon "button" at bounding box center [491, 17] width 6 height 6
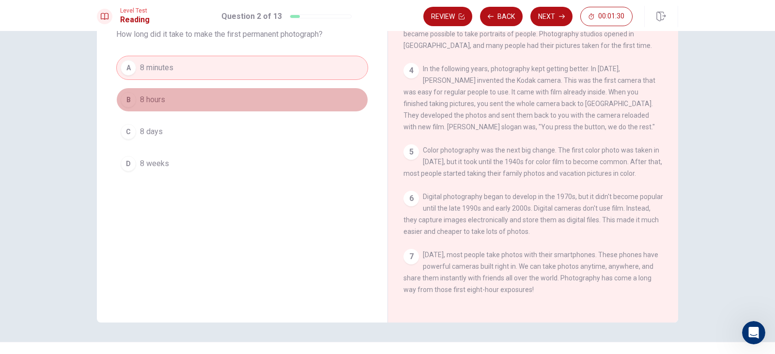
click at [222, 108] on button "B 8 hours" at bounding box center [242, 100] width 252 height 24
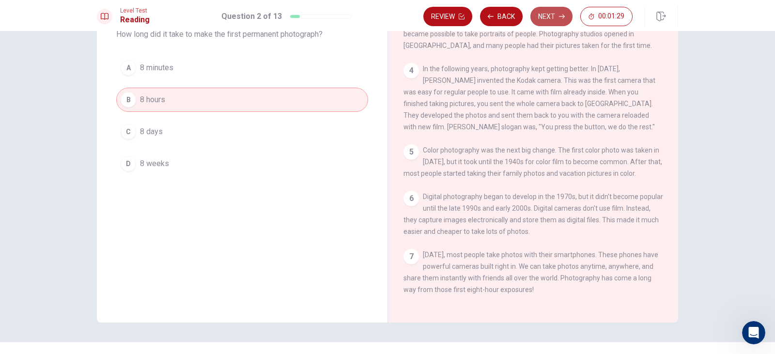
click at [539, 21] on button "Next" at bounding box center [551, 16] width 42 height 19
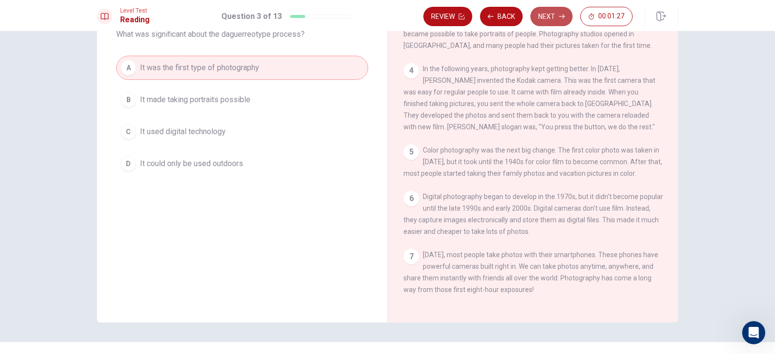
click at [545, 17] on button "Next" at bounding box center [551, 16] width 42 height 19
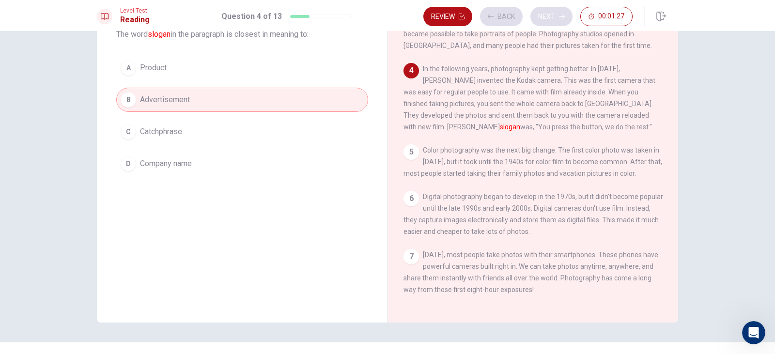
click at [545, 17] on div "Review Back Next 00:01:27" at bounding box center [527, 16] width 209 height 19
click at [549, 12] on button "Next" at bounding box center [551, 16] width 42 height 19
click at [549, 12] on div "Review Back Next 00:01:24" at bounding box center [527, 16] width 209 height 19
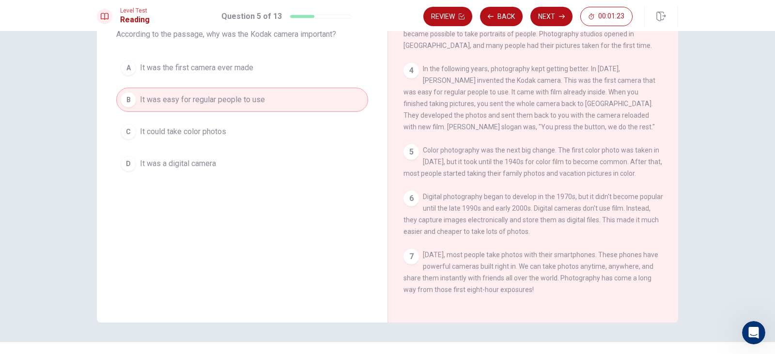
click at [549, 14] on div "Review Back Next 00:01:23" at bounding box center [527, 16] width 209 height 19
click at [549, 14] on button "Next" at bounding box center [551, 16] width 42 height 19
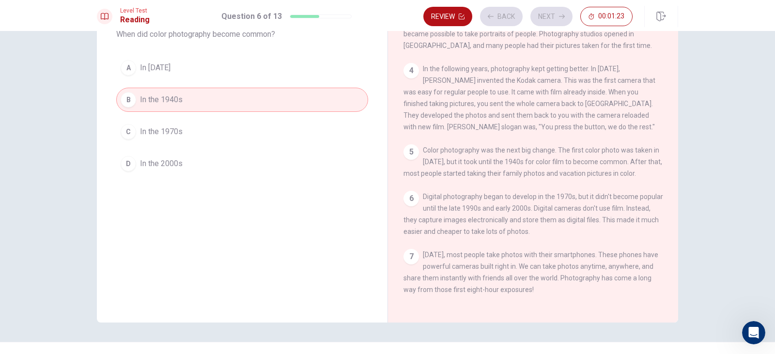
click at [549, 14] on div "Review Back Next 00:01:23" at bounding box center [527, 16] width 209 height 19
click at [549, 14] on div "Review Back Next 00:01:22" at bounding box center [527, 16] width 209 height 19
click at [549, 16] on button "Next" at bounding box center [551, 16] width 42 height 19
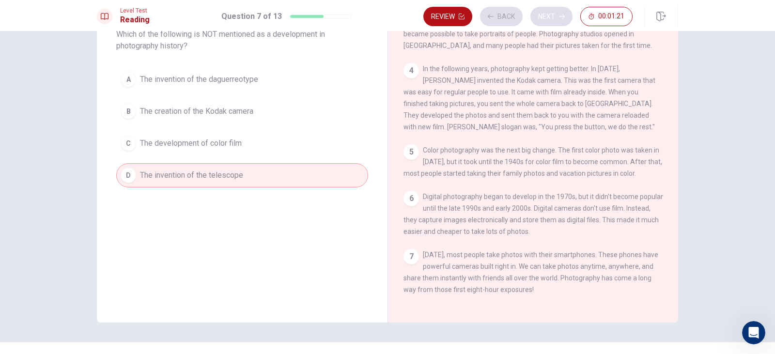
click at [549, 16] on div "Review Back Next 00:01:21" at bounding box center [527, 16] width 209 height 19
click at [549, 16] on div "Review Back Next 00:01:20" at bounding box center [527, 16] width 209 height 19
click at [549, 16] on button "Next" at bounding box center [551, 16] width 42 height 19
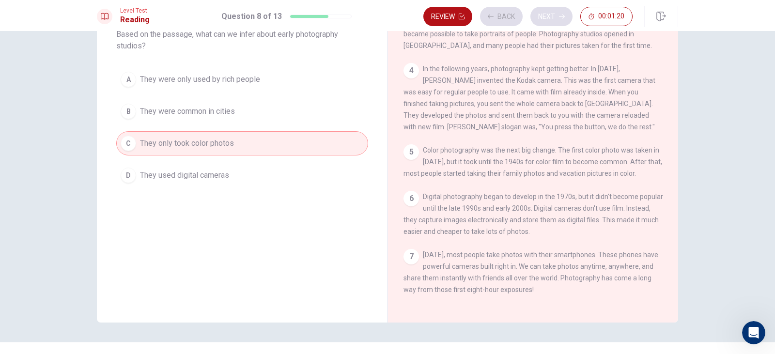
click at [549, 16] on div "Review Back Next 00:01:20" at bounding box center [527, 16] width 209 height 19
click at [549, 16] on button "Next" at bounding box center [551, 16] width 42 height 19
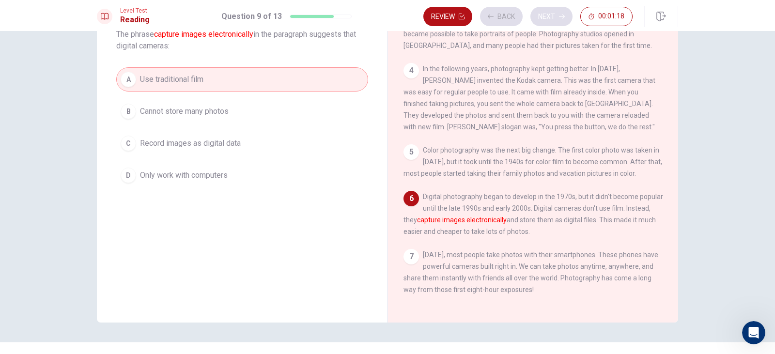
click at [549, 16] on div "Review Back Next 00:01:18" at bounding box center [527, 16] width 209 height 19
click at [549, 16] on button "Next" at bounding box center [551, 16] width 42 height 19
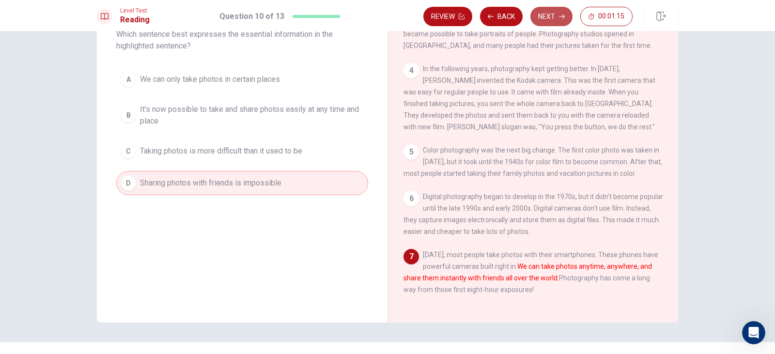
click at [549, 16] on button "Next" at bounding box center [551, 16] width 42 height 19
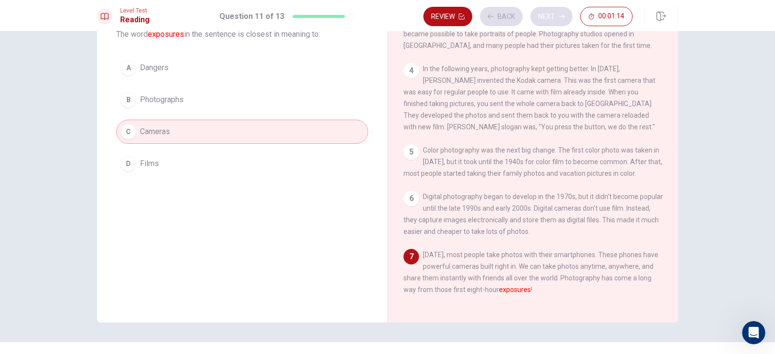
click at [549, 16] on div "Review Back Next 00:01:14" at bounding box center [527, 16] width 209 height 19
click at [549, 16] on button "Next" at bounding box center [551, 16] width 42 height 19
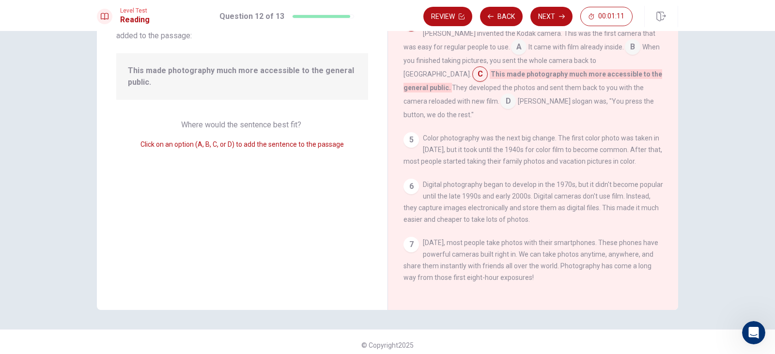
scroll to position [83, 0]
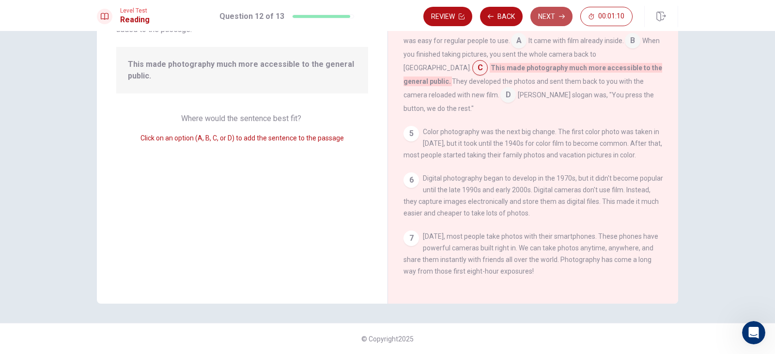
click at [558, 18] on button "Next" at bounding box center [551, 16] width 42 height 19
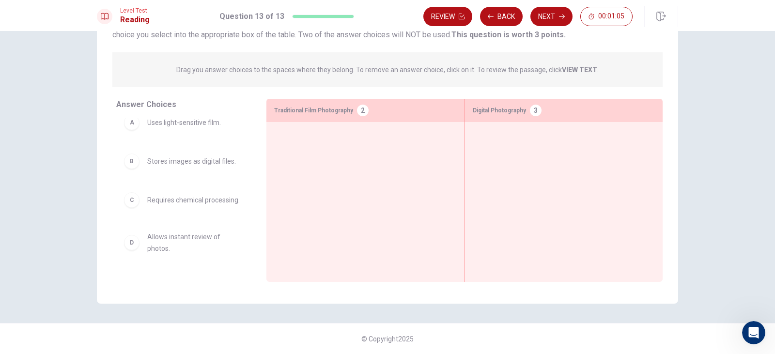
scroll to position [0, 0]
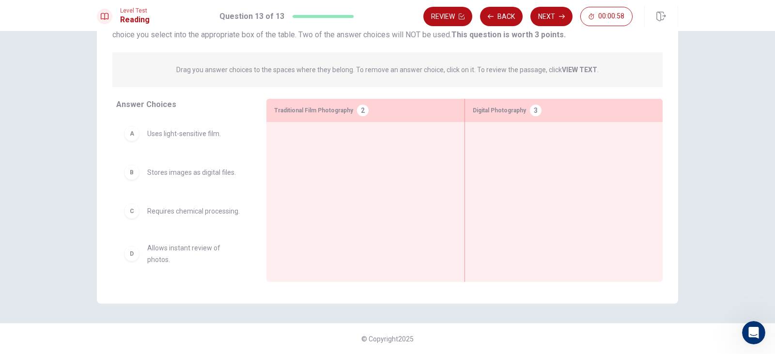
click at [130, 139] on div "A" at bounding box center [131, 133] width 15 height 15
click at [128, 136] on div "A" at bounding box center [131, 133] width 15 height 15
drag, startPoint x: 265, startPoint y: 150, endPoint x: 220, endPoint y: 150, distance: 44.6
click at [261, 150] on div "Answer Choices A Uses light-sensitive film. B Stores images as digital files. C…" at bounding box center [387, 193] width 581 height 188
drag, startPoint x: 155, startPoint y: 134, endPoint x: 309, endPoint y: 147, distance: 154.5
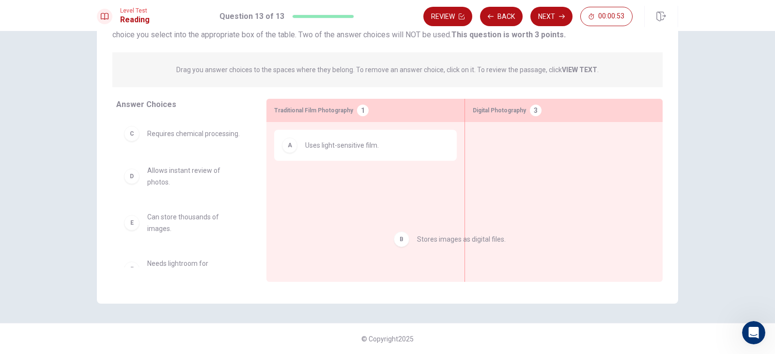
drag, startPoint x: 194, startPoint y: 146, endPoint x: 523, endPoint y: 238, distance: 341.6
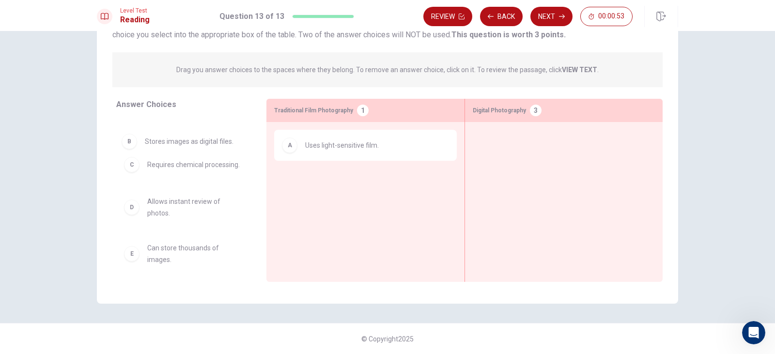
click at [548, 202] on div at bounding box center [564, 187] width 182 height 114
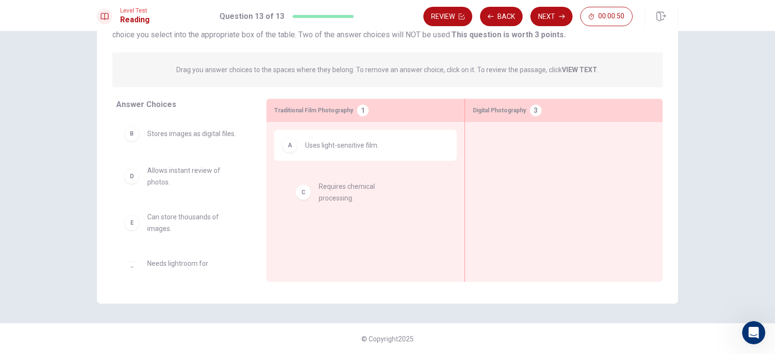
drag, startPoint x: 181, startPoint y: 177, endPoint x: 359, endPoint y: 193, distance: 179.5
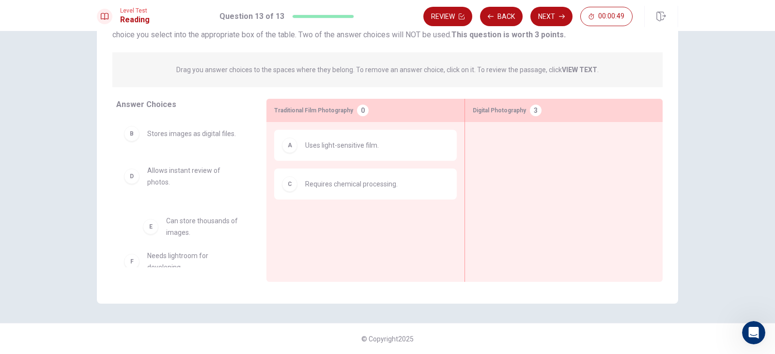
scroll to position [1, 0]
drag, startPoint x: 193, startPoint y: 214, endPoint x: 562, endPoint y: 128, distance: 379.0
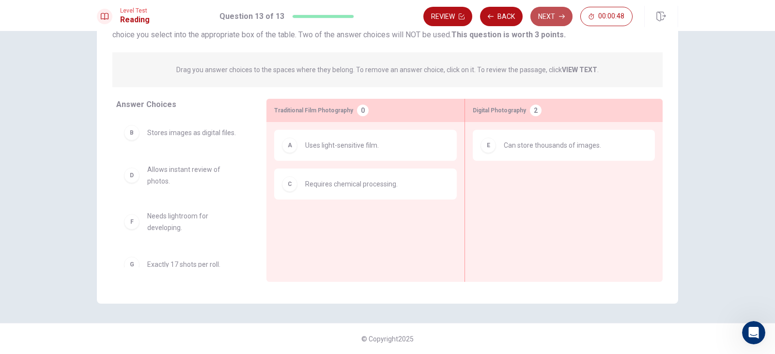
click at [539, 12] on button "Next" at bounding box center [551, 16] width 42 height 19
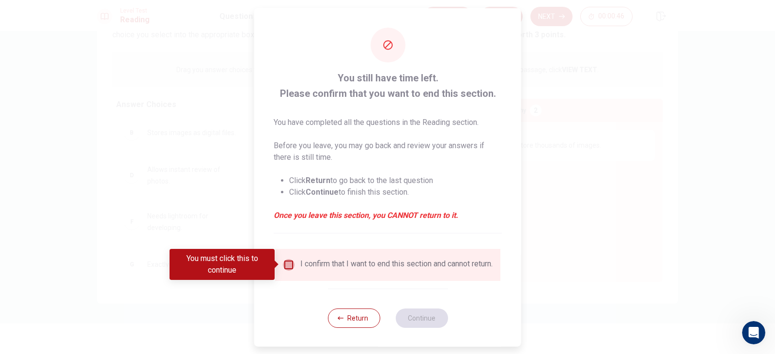
click at [288, 264] on input "You must click this to continue" at bounding box center [289, 265] width 12 height 12
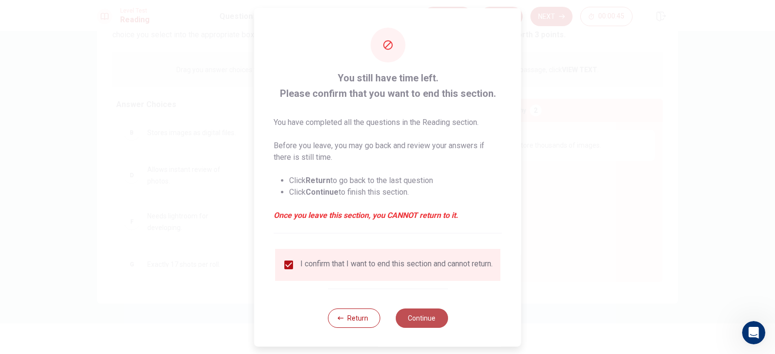
click at [404, 324] on button "Continue" at bounding box center [421, 317] width 52 height 19
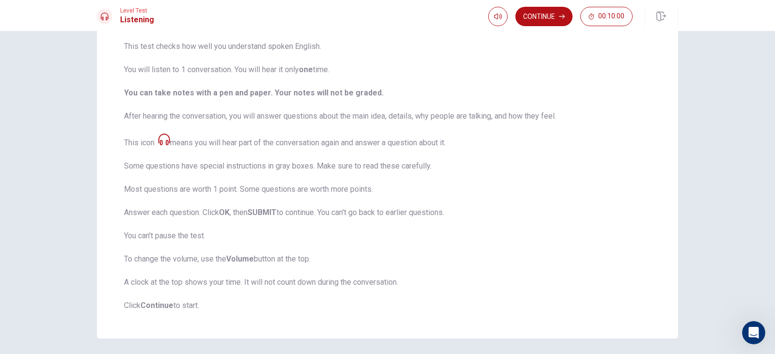
scroll to position [110, 0]
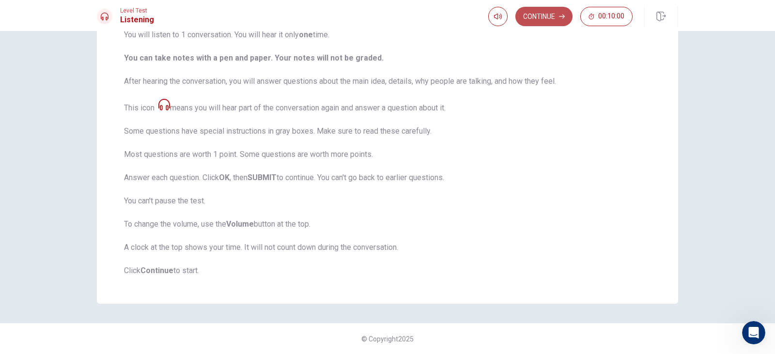
click at [558, 19] on button "Continue" at bounding box center [543, 16] width 57 height 19
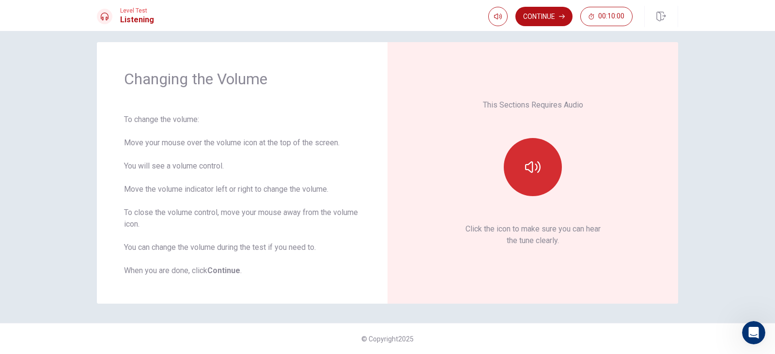
click at [531, 174] on icon "button" at bounding box center [532, 166] width 15 height 15
click at [539, 18] on button "Continue" at bounding box center [543, 16] width 57 height 19
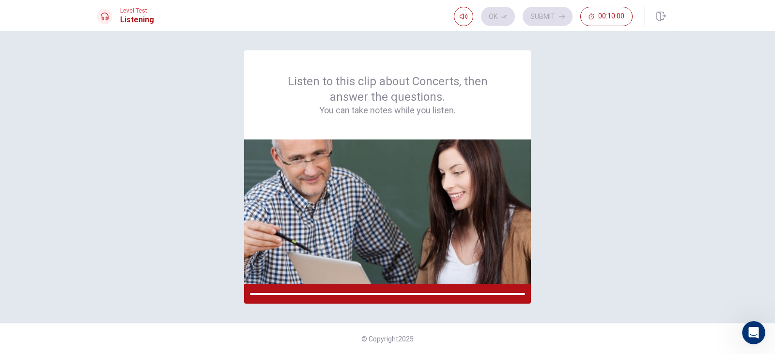
scroll to position [0, 0]
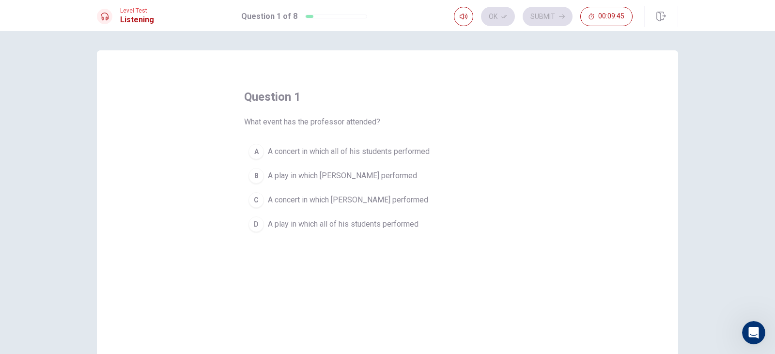
click at [256, 224] on div "D" at bounding box center [255, 223] width 15 height 15
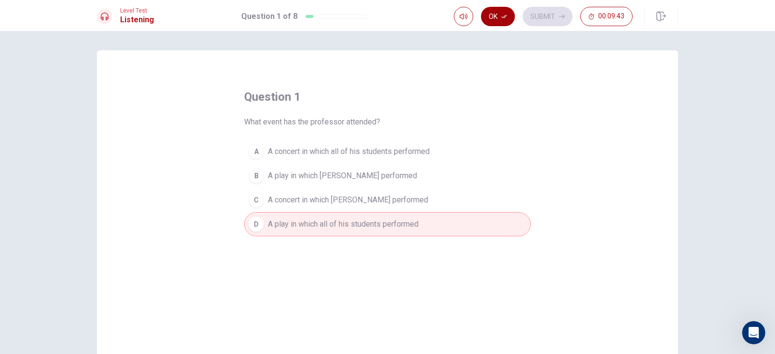
click at [493, 16] on button "Ok" at bounding box center [498, 16] width 34 height 19
click at [538, 18] on button "Submit" at bounding box center [548, 16] width 50 height 19
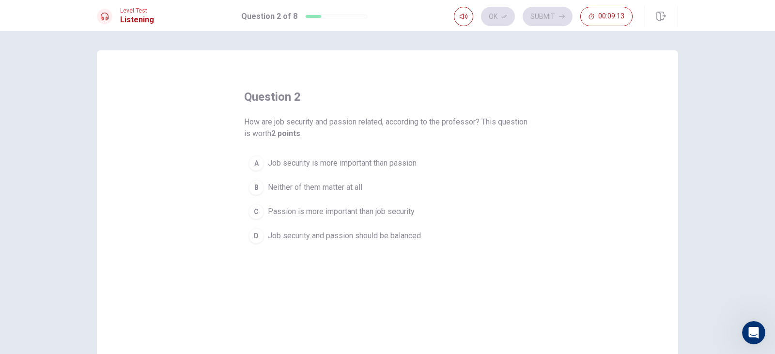
click at [341, 239] on span "Job security and passion should be balanced" at bounding box center [344, 236] width 153 height 12
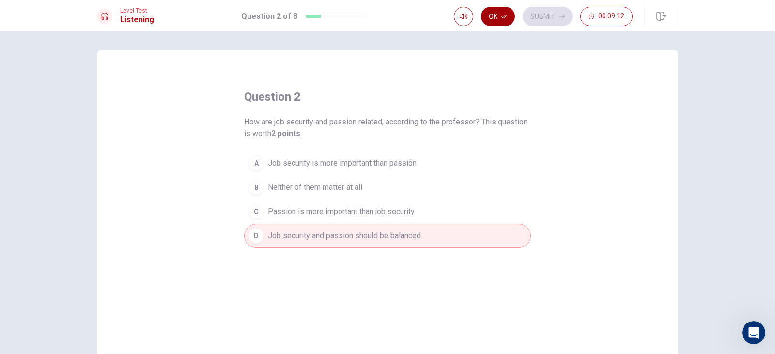
click at [513, 15] on button "Ok" at bounding box center [498, 16] width 34 height 19
click at [532, 14] on button "Submit" at bounding box center [548, 16] width 50 height 19
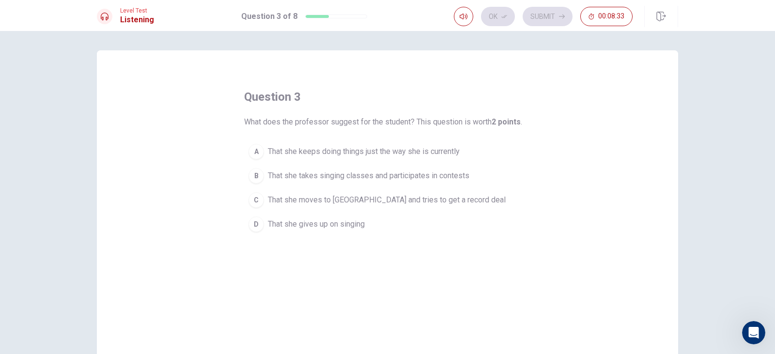
click at [327, 203] on span "That she moves to [GEOGRAPHIC_DATA] and tries to get a record deal" at bounding box center [387, 200] width 238 height 12
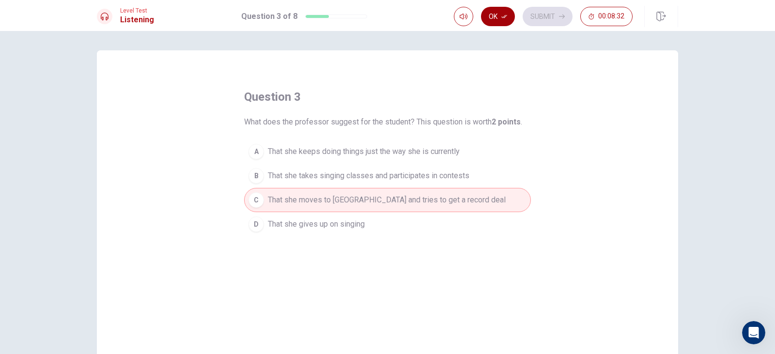
click at [495, 17] on button "Ok" at bounding box center [498, 16] width 34 height 19
click at [538, 13] on button "Submit" at bounding box center [548, 16] width 50 height 19
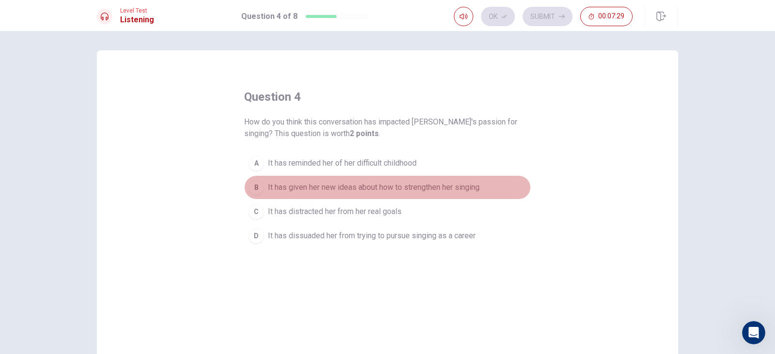
click at [268, 188] on span "It has given her new ideas about how to strengthen her singing" at bounding box center [374, 188] width 212 height 12
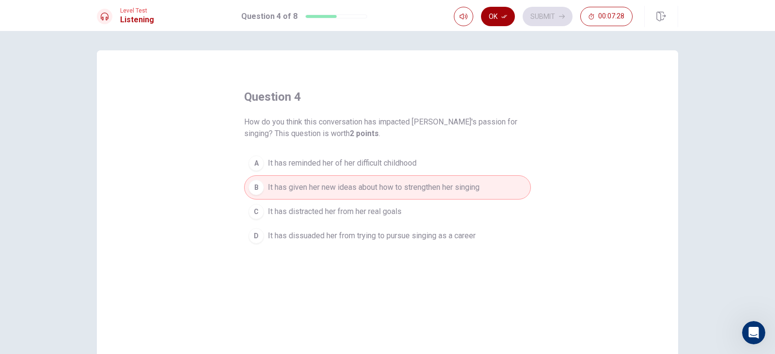
click at [506, 15] on icon "button" at bounding box center [504, 17] width 6 height 6
click at [535, 15] on button "Submit" at bounding box center [548, 16] width 50 height 19
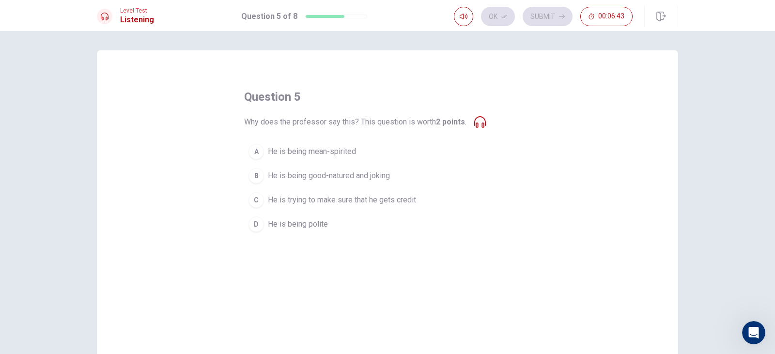
click at [321, 202] on span "He is trying to make sure that he gets credit" at bounding box center [342, 200] width 148 height 12
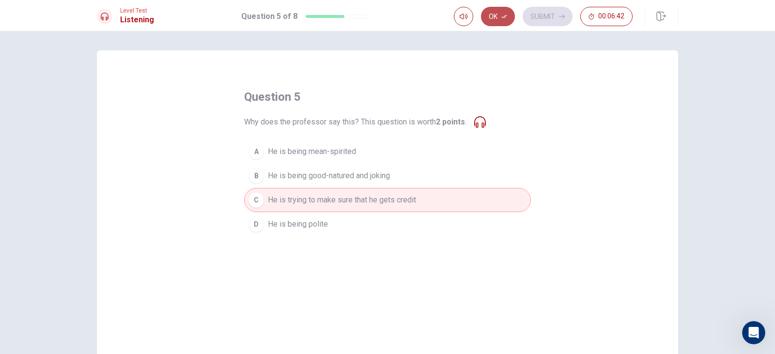
click at [495, 18] on button "Ok" at bounding box center [498, 16] width 34 height 19
click at [529, 12] on button "Submit" at bounding box center [548, 16] width 50 height 19
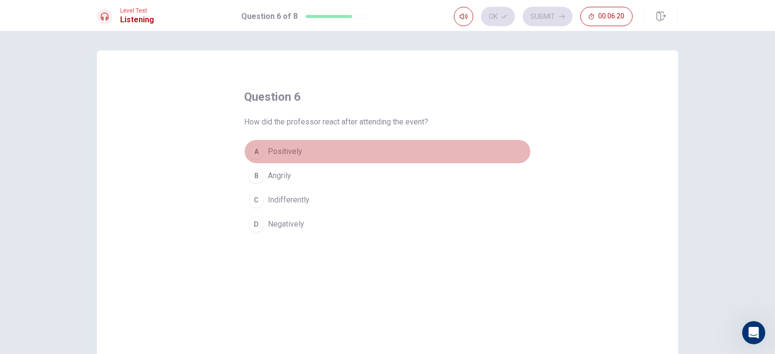
click at [266, 162] on button "A Positively" at bounding box center [387, 151] width 287 height 24
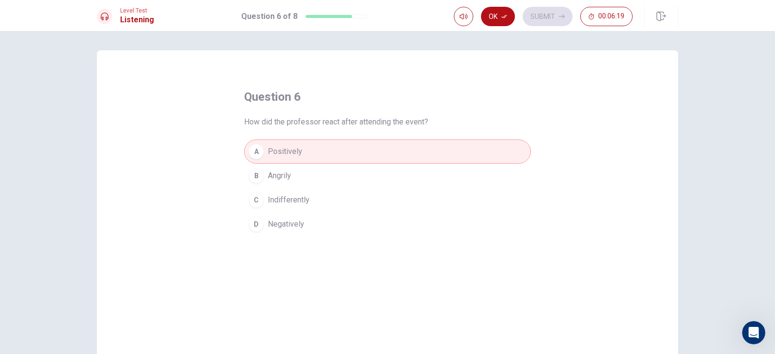
click at [282, 173] on span "Angrily" at bounding box center [279, 176] width 23 height 12
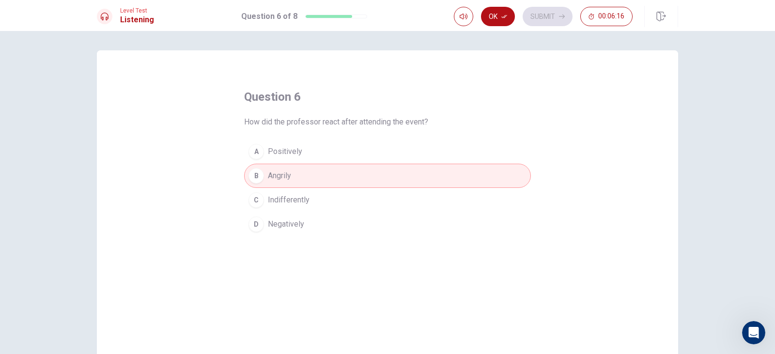
click at [290, 224] on span "Negatively" at bounding box center [286, 224] width 36 height 12
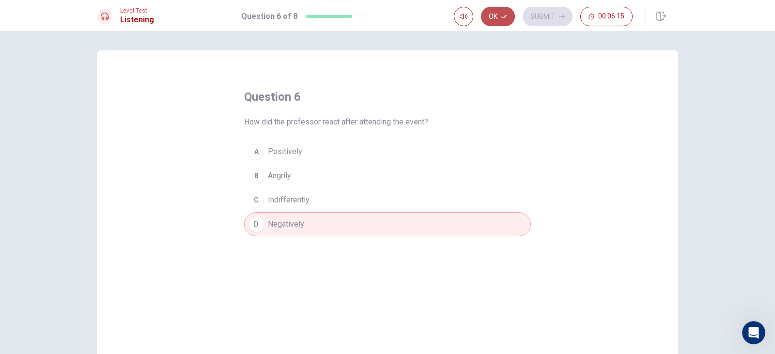
click at [498, 15] on button "Ok" at bounding box center [498, 16] width 34 height 19
click at [539, 15] on button "Submit" at bounding box center [548, 16] width 50 height 19
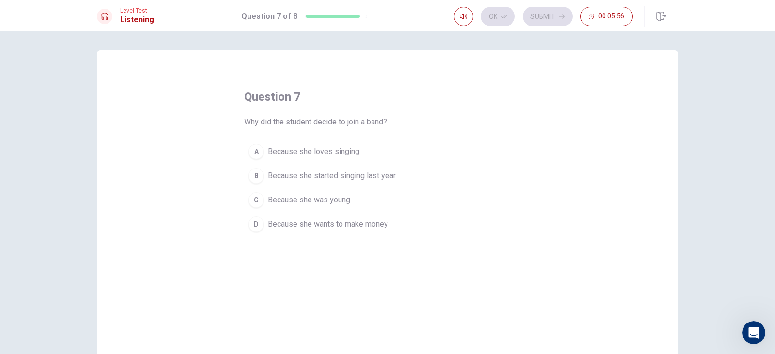
click at [346, 170] on span "Because she started singing last year" at bounding box center [332, 176] width 128 height 12
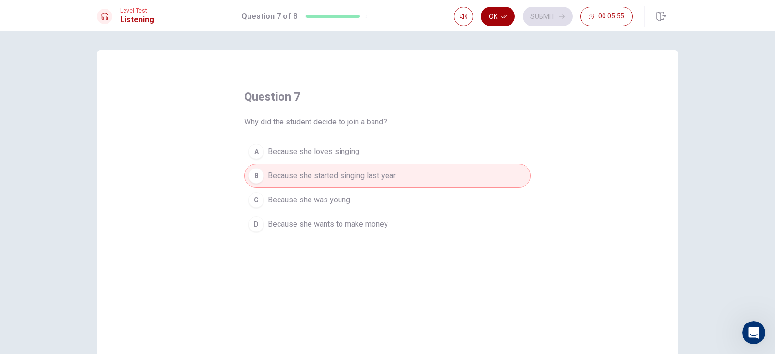
click at [494, 16] on button "Ok" at bounding box center [498, 16] width 34 height 19
click at [549, 18] on button "Submit" at bounding box center [548, 16] width 50 height 19
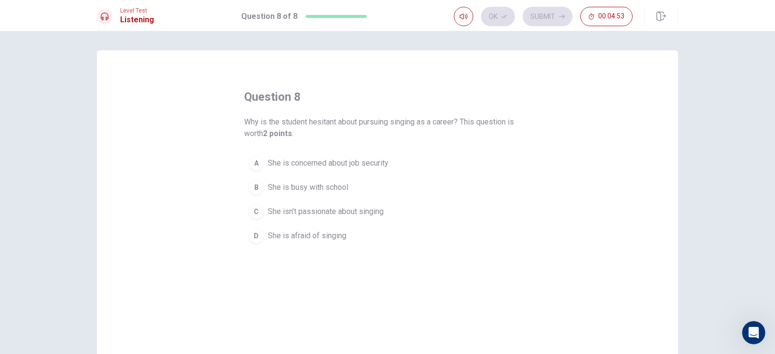
click at [370, 214] on span "She isn’t passionate about singing" at bounding box center [326, 212] width 116 height 12
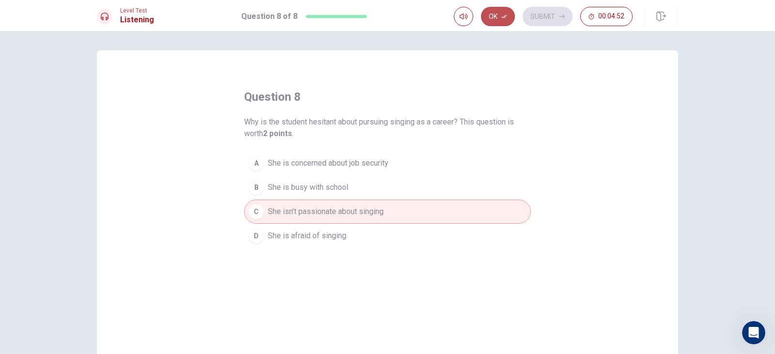
click at [506, 15] on icon "button" at bounding box center [504, 17] width 6 height 6
click at [548, 15] on button "Submit" at bounding box center [548, 16] width 50 height 19
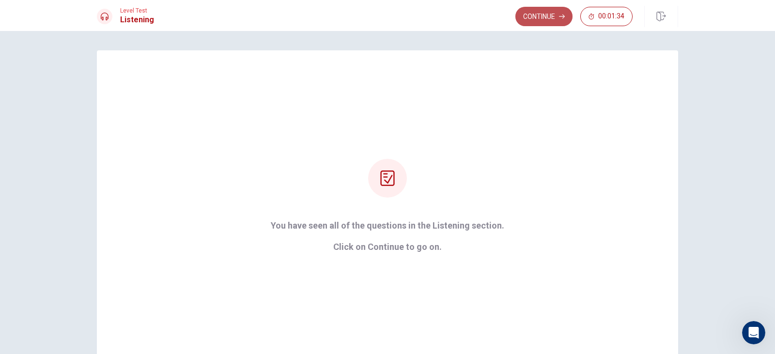
click at [554, 16] on button "Continue" at bounding box center [543, 16] width 57 height 19
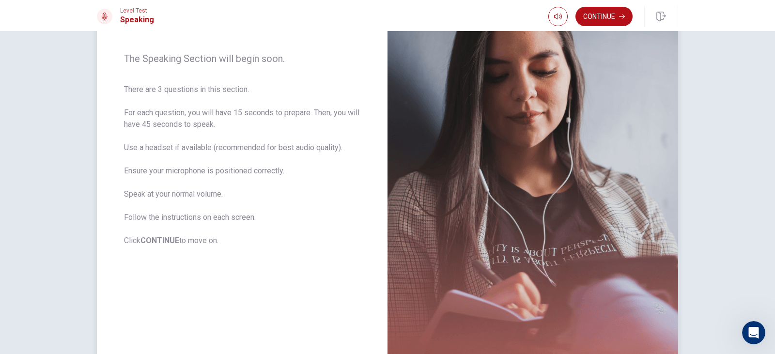
scroll to position [129, 0]
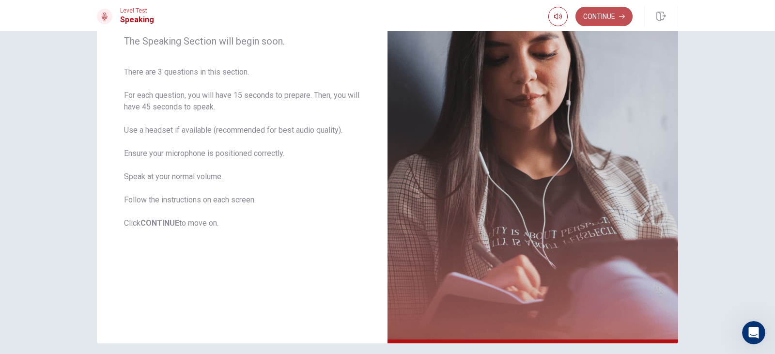
click at [599, 13] on button "Continue" at bounding box center [603, 16] width 57 height 19
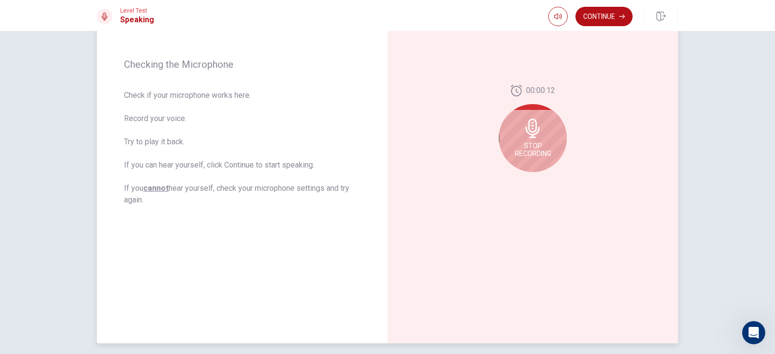
click at [518, 140] on div "Stop Recording" at bounding box center [533, 138] width 68 height 68
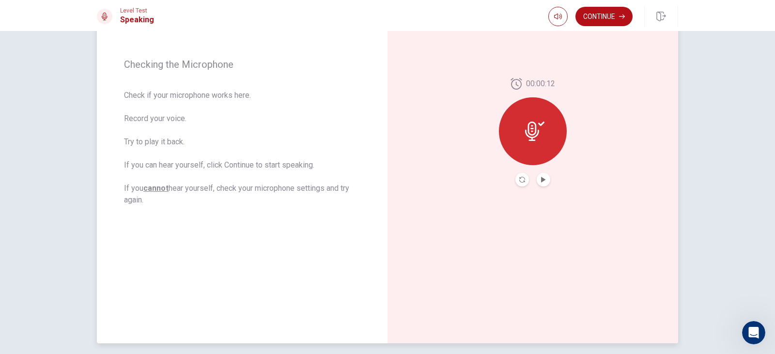
click at [515, 178] on button "Record Again" at bounding box center [522, 180] width 14 height 14
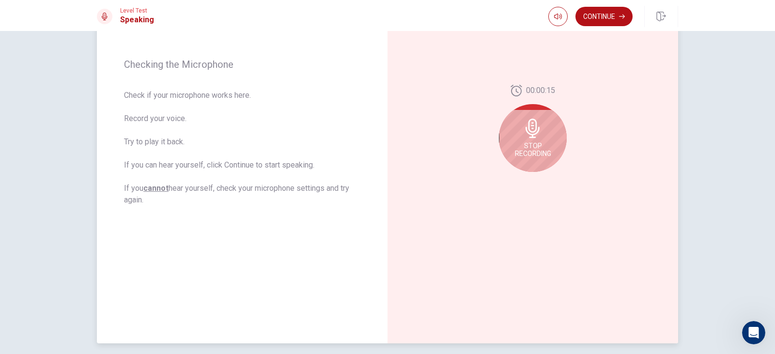
click at [533, 132] on icon at bounding box center [532, 128] width 19 height 19
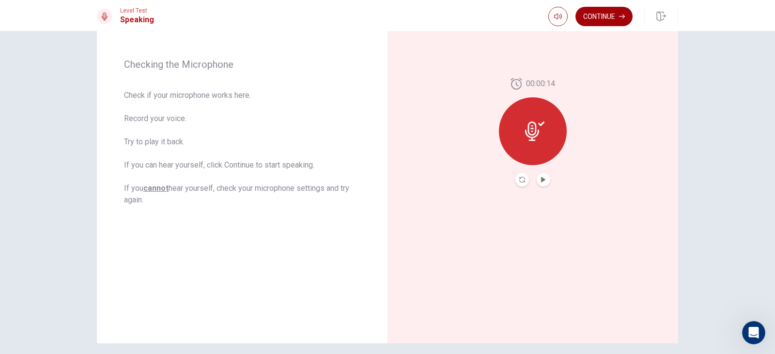
click at [595, 18] on button "Continue" at bounding box center [603, 16] width 57 height 19
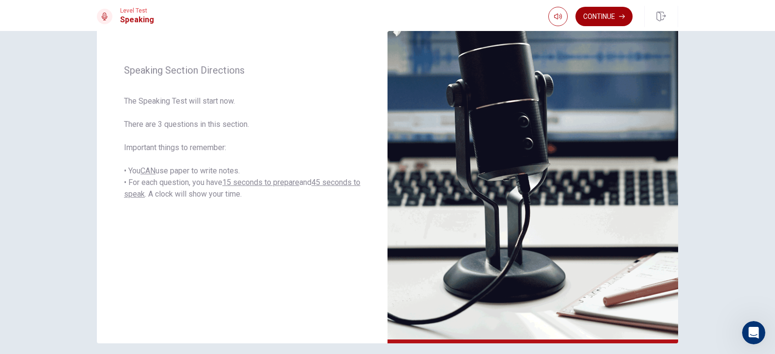
click at [593, 14] on button "Continue" at bounding box center [603, 16] width 57 height 19
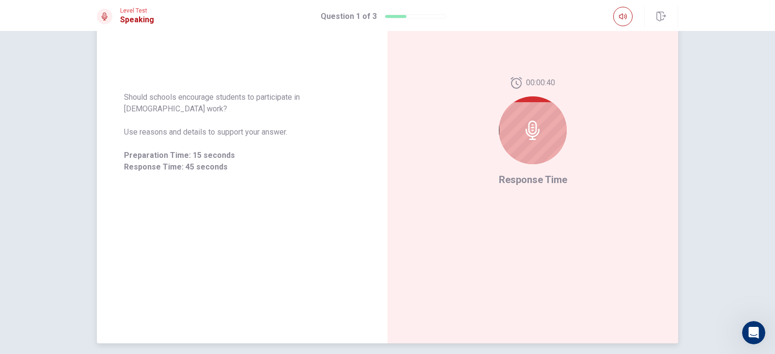
click at [534, 130] on icon at bounding box center [532, 130] width 14 height 19
click at [532, 128] on icon at bounding box center [532, 130] width 19 height 19
click at [528, 140] on div at bounding box center [533, 130] width 68 height 68
click at [539, 191] on div "00:00:17 Response Time" at bounding box center [532, 132] width 291 height 422
click at [536, 181] on span "Response Time" at bounding box center [533, 180] width 68 height 12
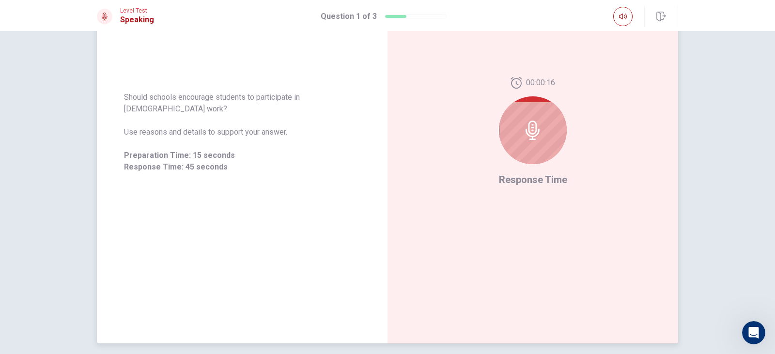
click at [529, 145] on div at bounding box center [533, 130] width 68 height 68
click at [528, 127] on icon at bounding box center [532, 130] width 19 height 19
click at [539, 129] on icon at bounding box center [532, 130] width 19 height 19
click at [540, 129] on div at bounding box center [533, 130] width 68 height 68
click at [526, 175] on span "Response Time" at bounding box center [533, 180] width 68 height 12
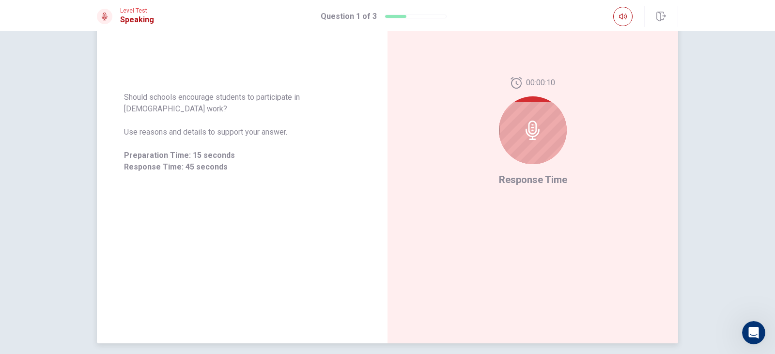
click at [540, 135] on div at bounding box center [533, 130] width 68 height 68
click at [622, 14] on icon "button" at bounding box center [623, 17] width 8 height 8
click at [624, 23] on span at bounding box center [623, 24] width 8 height 5
click at [530, 161] on div at bounding box center [533, 130] width 68 height 68
click at [529, 188] on div "00:00:07 Response Time" at bounding box center [532, 132] width 291 height 422
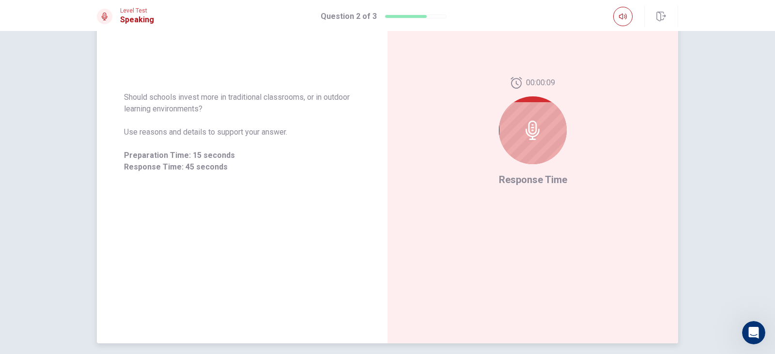
click at [542, 172] on div "00:00:09 Response Time" at bounding box center [533, 132] width 68 height 110
click at [532, 133] on icon at bounding box center [532, 130] width 14 height 19
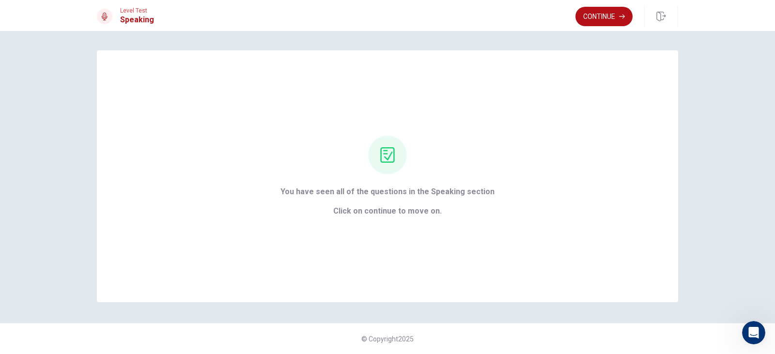
scroll to position [0, 0]
click at [601, 9] on button "Continue" at bounding box center [603, 16] width 57 height 19
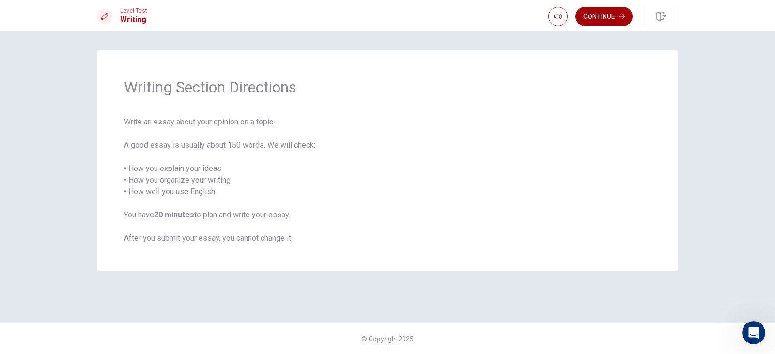
click at [582, 15] on button "Continue" at bounding box center [603, 16] width 57 height 19
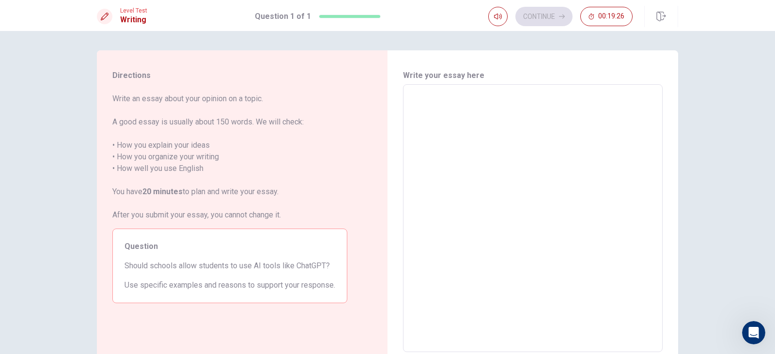
click at [462, 119] on textarea at bounding box center [533, 218] width 246 height 252
type textarea "y"
type textarea "x"
type textarea "ye"
type textarea "x"
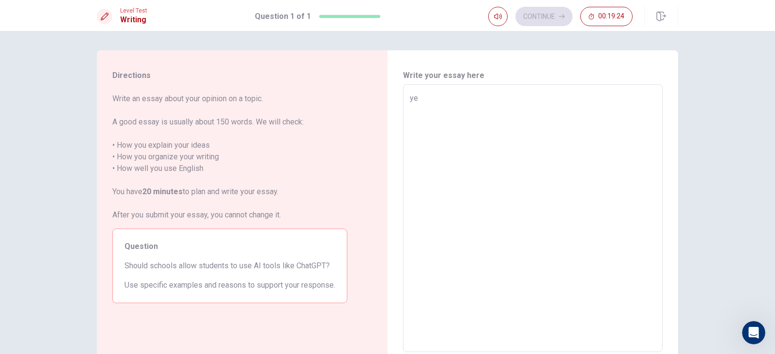
type textarea "yed"
type textarea "x"
type textarea "ye"
type textarea "x"
type textarea "yes"
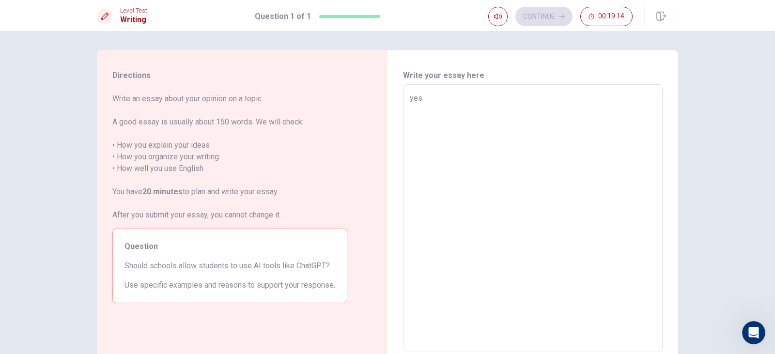
type textarea "x"
type textarea "yes""
type textarea "x"
type textarea "yes"
type textarea "x"
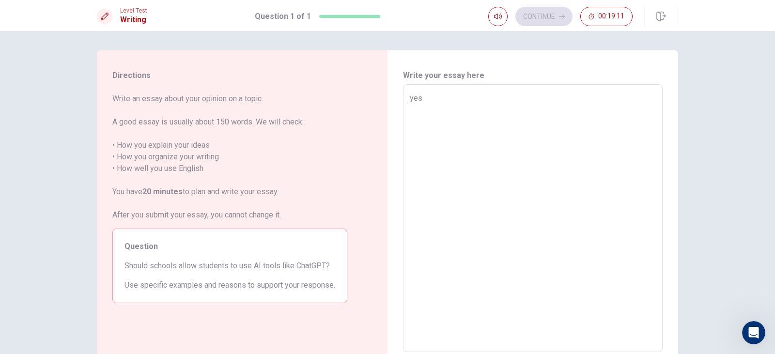
type textarea "yes]"
type textarea "x"
type textarea "yes"
type textarea "x"
type textarea "ye"
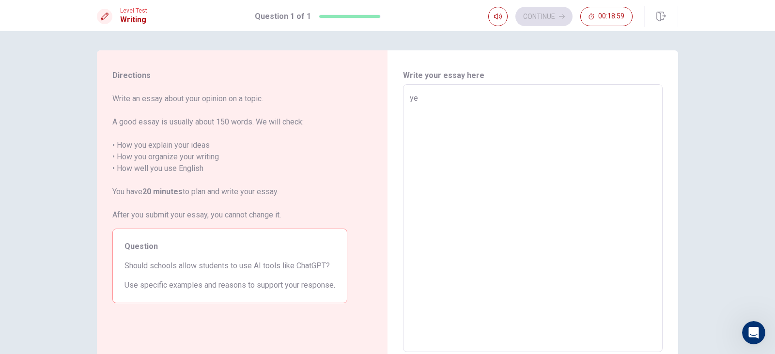
type textarea "x"
type textarea "y"
type textarea "x"
type textarea "y"
type textarea "x"
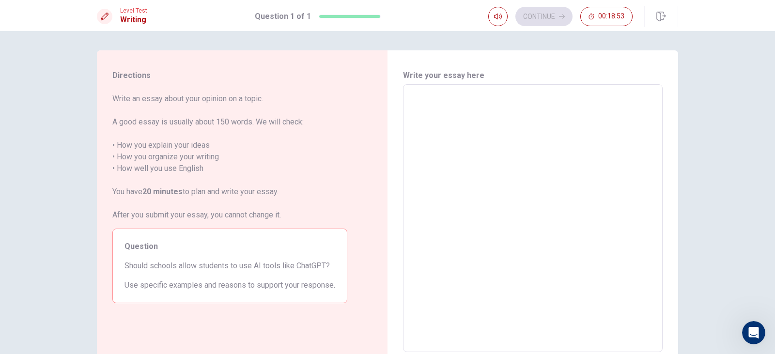
type textarea "Y"
type textarea "x"
type textarea "Ye"
type textarea "x"
type textarea "Yes"
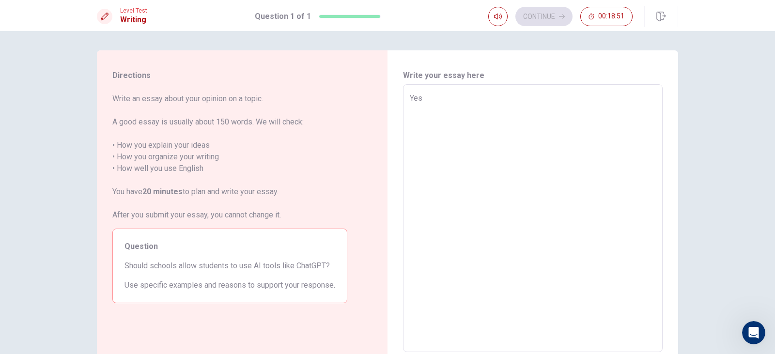
type textarea "x"
type textarea "Yes"
type textarea "x"
type textarea "Yes m"
type textarea "x"
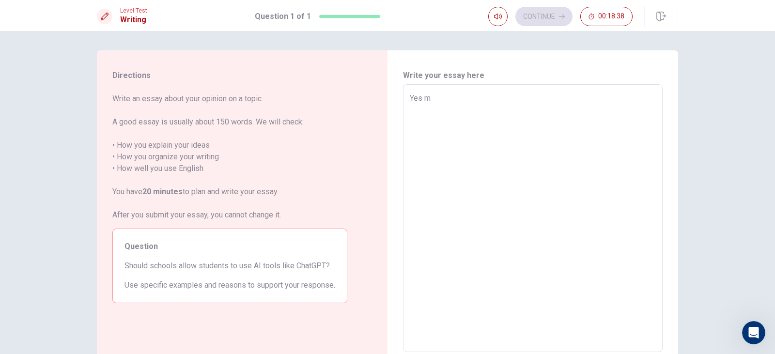
type textarea "Yes my"
type textarea "x"
type textarea "Yes my"
type textarea "x"
type textarea "Yes my s"
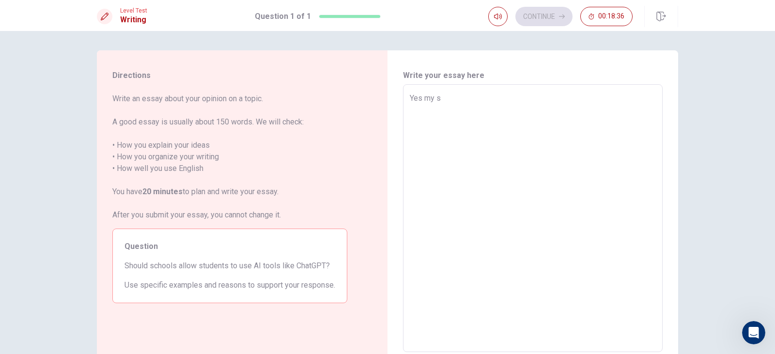
type textarea "x"
type textarea "Yes my sc"
type textarea "x"
type textarea "Yes my scl"
type textarea "x"
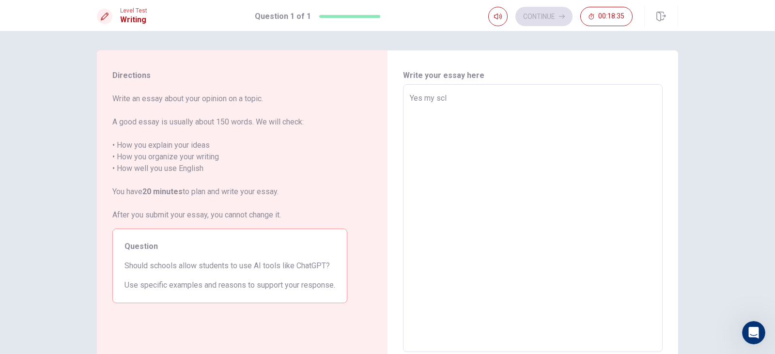
type textarea "Yes my sclo"
type textarea "x"
type textarea "Yes my scloo"
type textarea "x"
type textarea "Yes my sclooo"
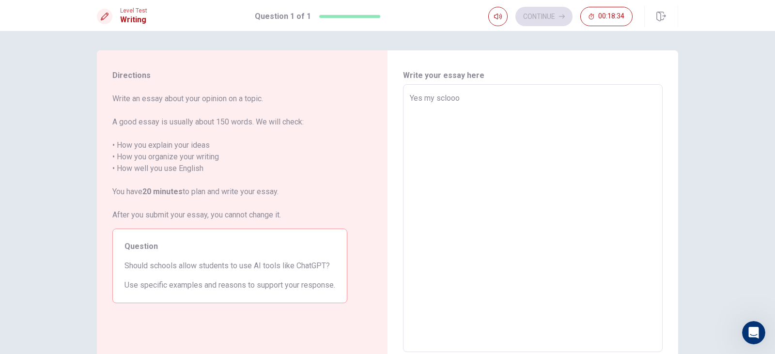
type textarea "x"
type textarea "Yes my scloo"
type textarea "x"
type textarea "Yes my sclo"
type textarea "x"
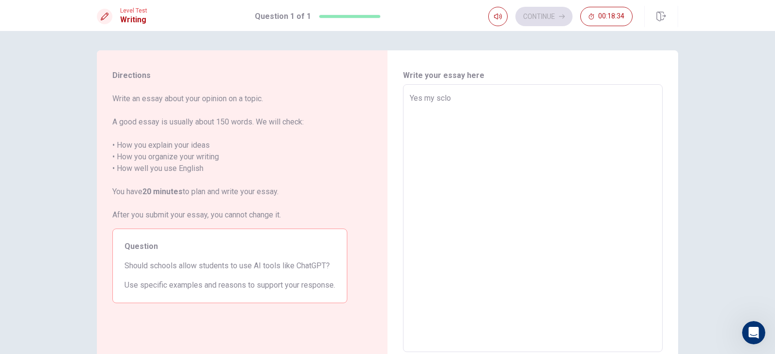
type textarea "Yes my scl"
type textarea "x"
type textarea "Yes my sc"
type textarea "x"
type textarea "Yes my s"
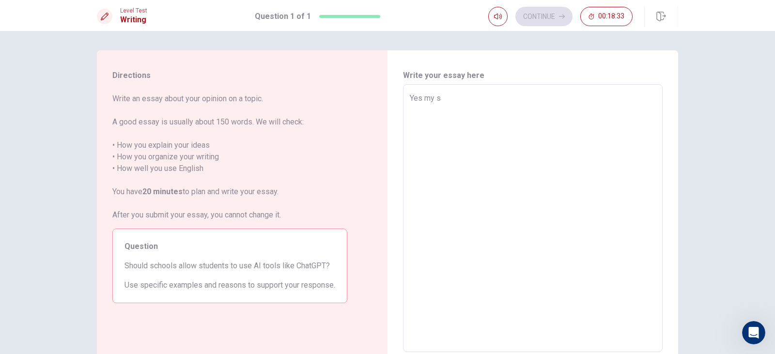
type textarea "x"
type textarea "Yes my"
type textarea "x"
type textarea "Yes my"
type textarea "x"
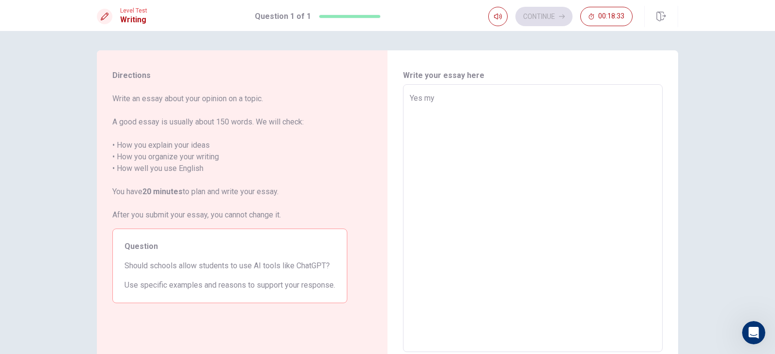
type textarea "Yes m"
type textarea "x"
type textarea "Yes"
type textarea "x"
type textarea "Yes s"
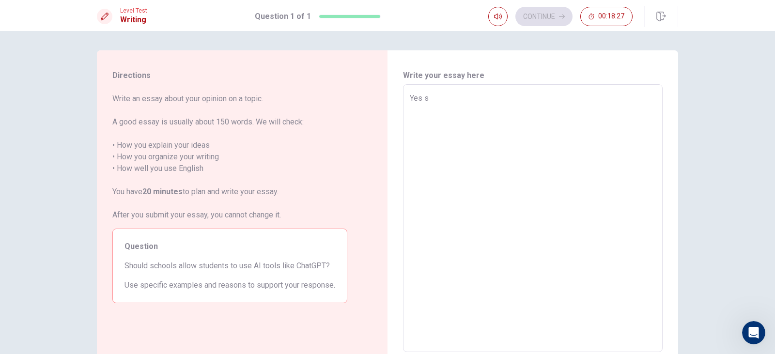
type textarea "x"
type textarea "Yes sc"
type textarea "x"
type textarea "Yes scl"
type textarea "x"
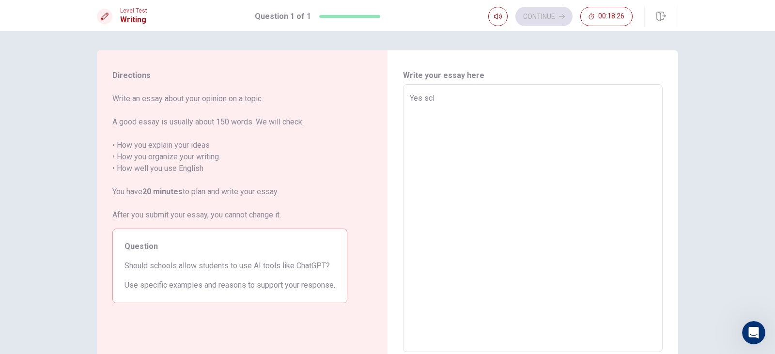
type textarea "Yes sclo"
type textarea "x"
type textarea "Yes scloo"
type textarea "x"
type textarea "Yes sclo"
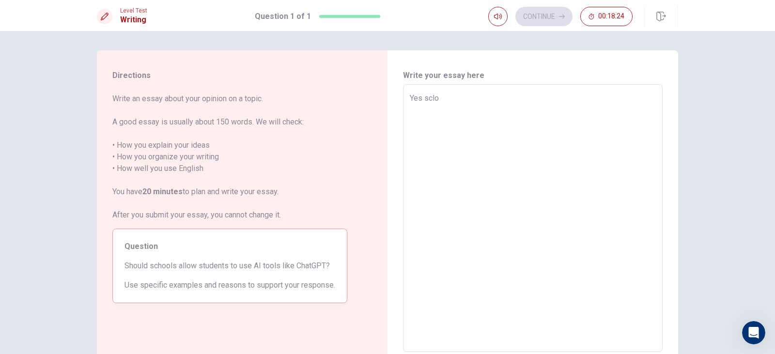
type textarea "x"
type textarea "Yes scl"
type textarea "x"
type textarea "Yes sc"
type textarea "x"
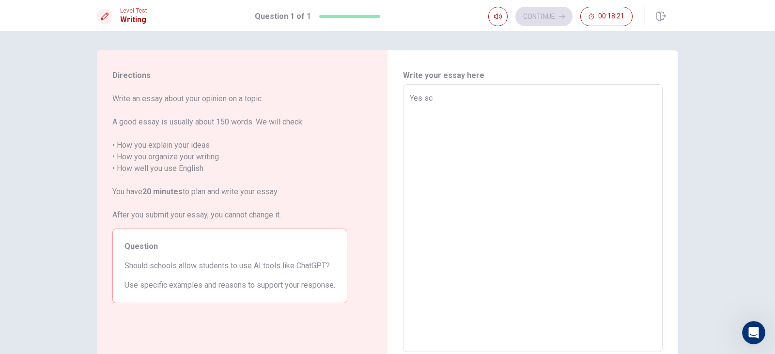
type textarea "Yes sch"
type textarea "x"
type textarea "Yes scho"
type textarea "x"
type textarea "Yes sch"
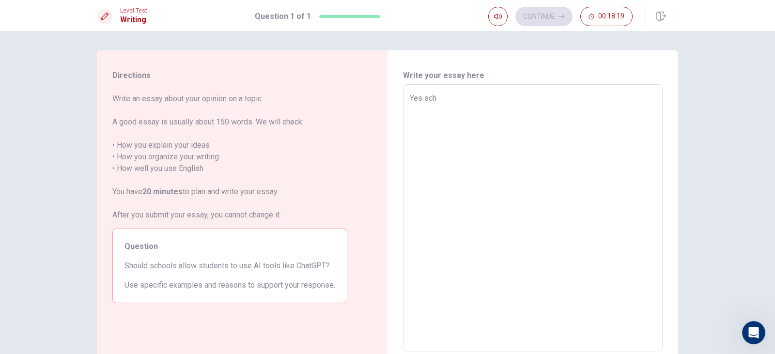
type textarea "x"
type textarea "Yes sc"
type textarea "x"
type textarea "Yes s"
type textarea "x"
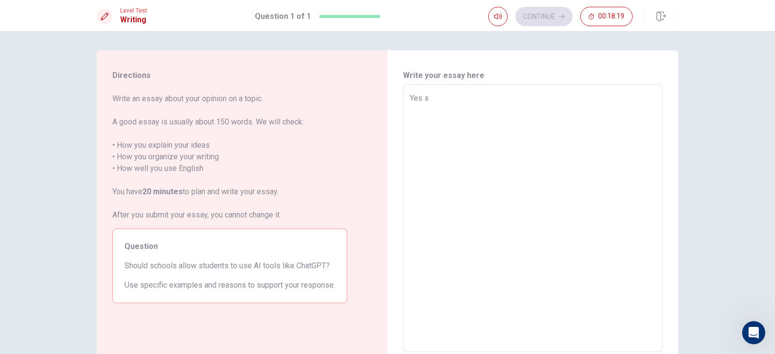
type textarea "Yes"
type textarea "x"
type textarea "Yes"
type textarea "x"
type textarea "Ye"
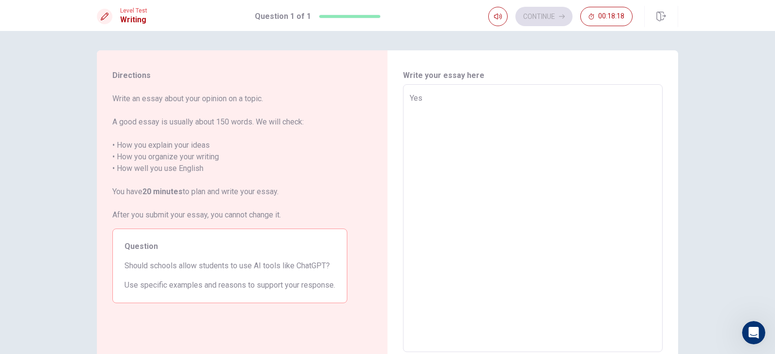
type textarea "x"
type textarea "Y"
type textarea "x"
type textarea "y"
type textarea "x"
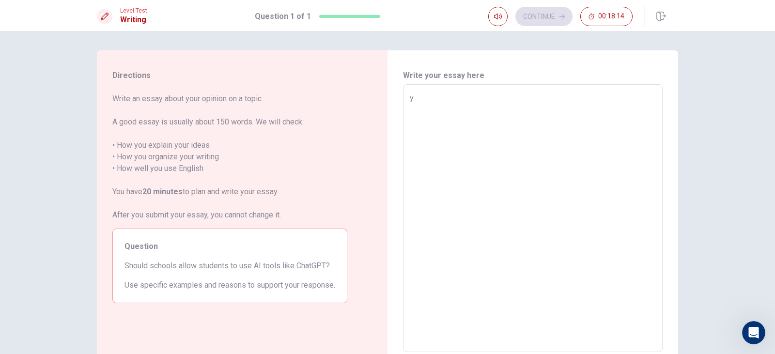
type textarea "ye"
type textarea "x"
type textarea "y"
type textarea "x"
type textarea "Y"
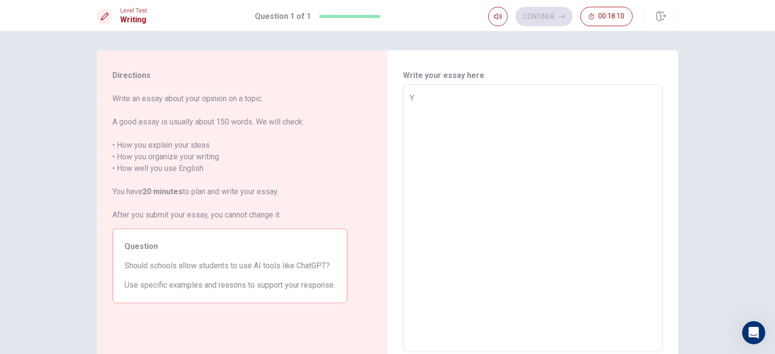
type textarea "x"
type textarea "Ye"
type textarea "x"
type textarea "Yes"
type textarea "x"
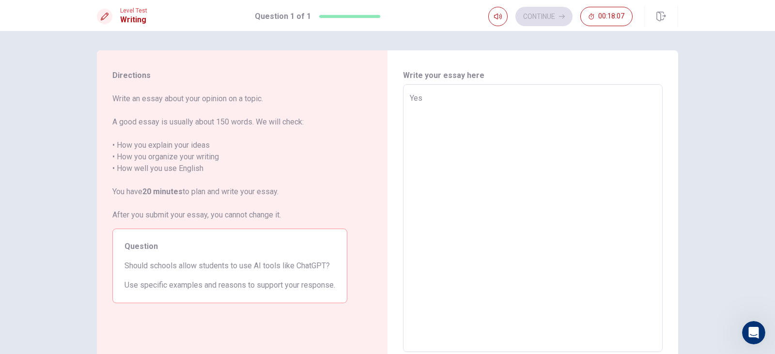
type textarea "Yes"
type textarea "x"
type textarea "Yes t"
type textarea "x"
type textarea "Yes th"
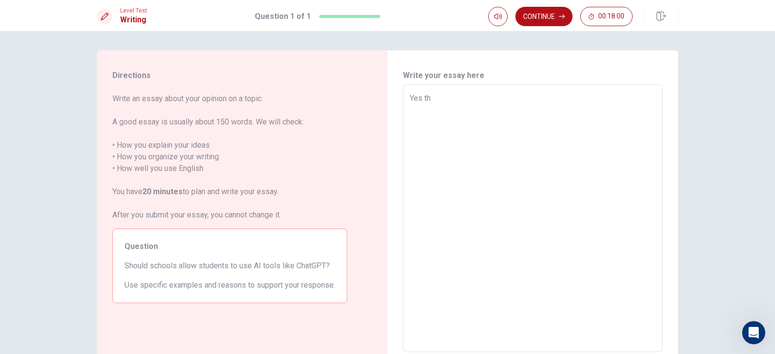
type textarea "x"
type textarea "Yes t"
type textarea "x"
type textarea "Yes"
type textarea "x"
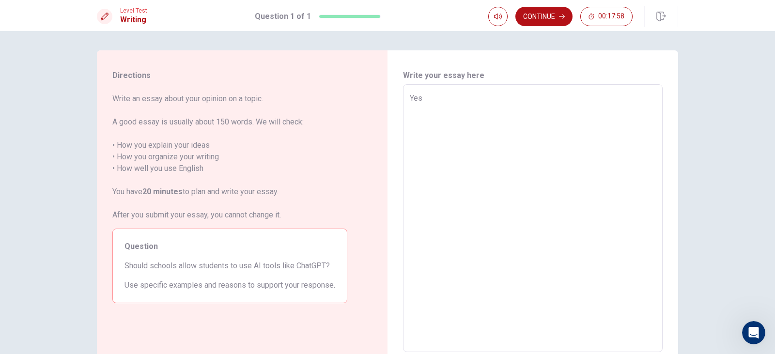
type textarea "Yes t"
type textarea "x"
type textarea "Yes th"
type textarea "x"
type textarea "Yes thy"
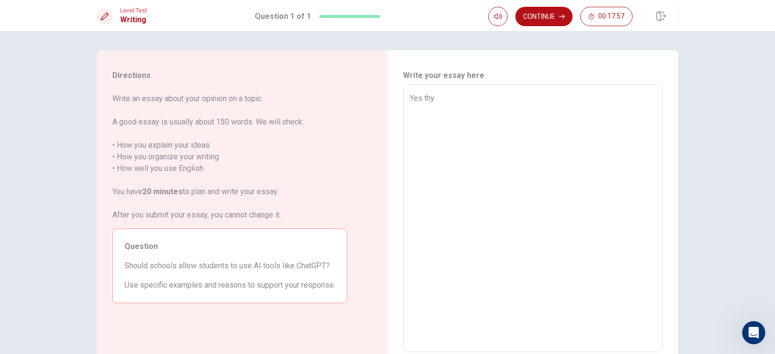
type textarea "x"
type textarea "Yes th"
type textarea "x"
type textarea "Yes t"
type textarea "x"
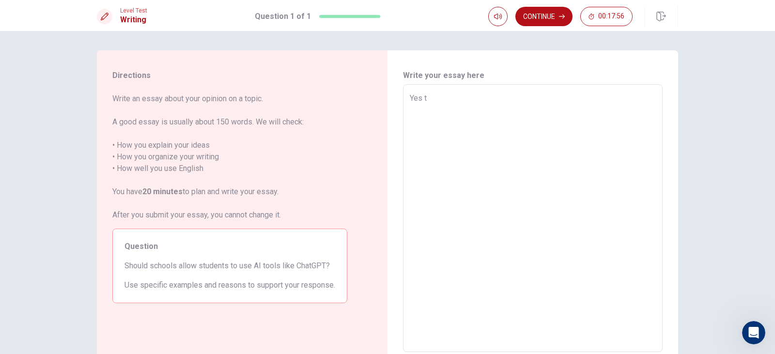
type textarea "Yes"
type textarea "x"
type textarea "Yes s"
type textarea "x"
type textarea "Yes sh"
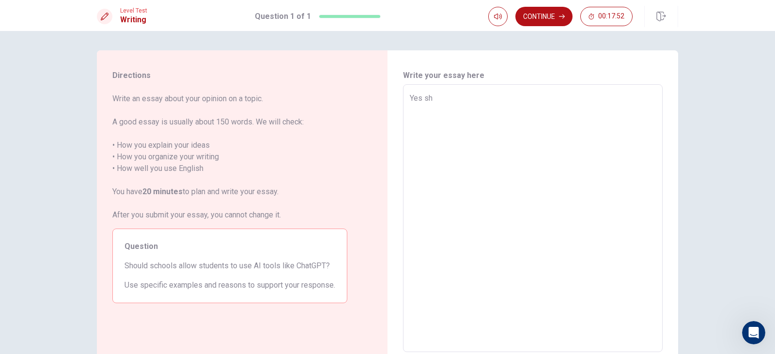
type textarea "x"
type textarea "Yes s"
type textarea "x"
type textarea "Yes sc"
type textarea "x"
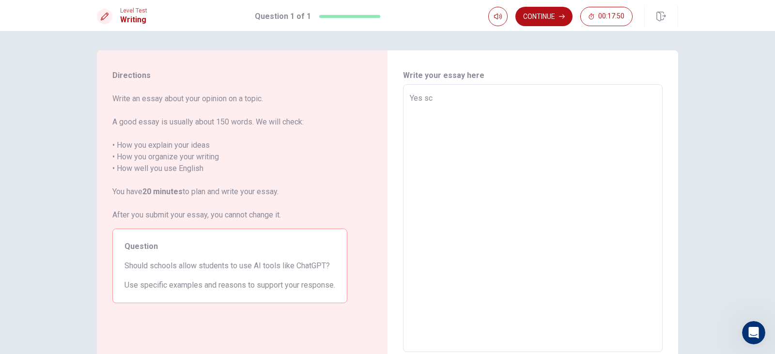
type textarea "Yes sch"
type textarea "x"
type textarea "Yes scho"
type textarea "x"
type textarea "Yes schoo"
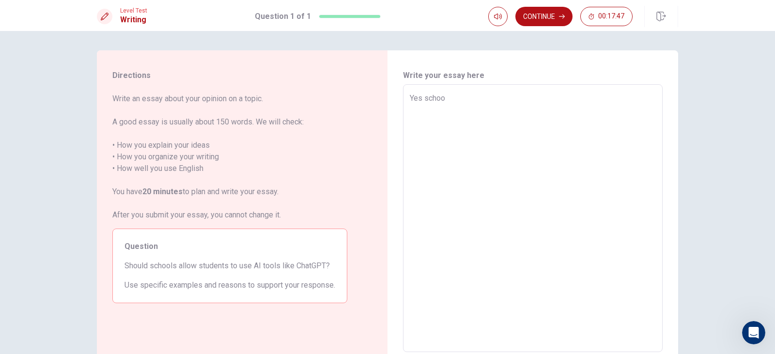
type textarea "x"
type textarea "Yes school"
type textarea "x"
type textarea "Yes schoolc"
type textarea "x"
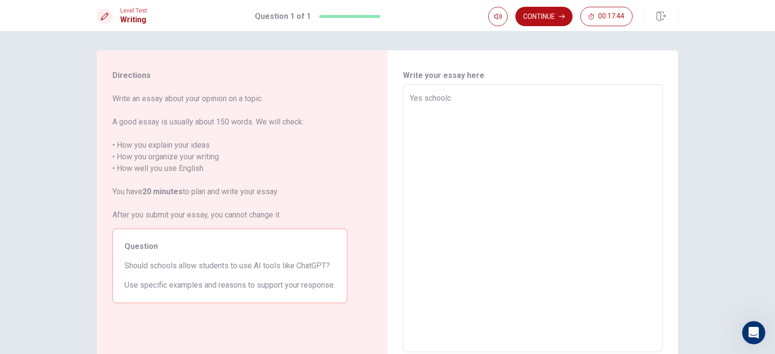
type textarea "Yes school"
type textarea "x"
type textarea "Yes schoo"
type textarea "x"
type textarea "Yes school"
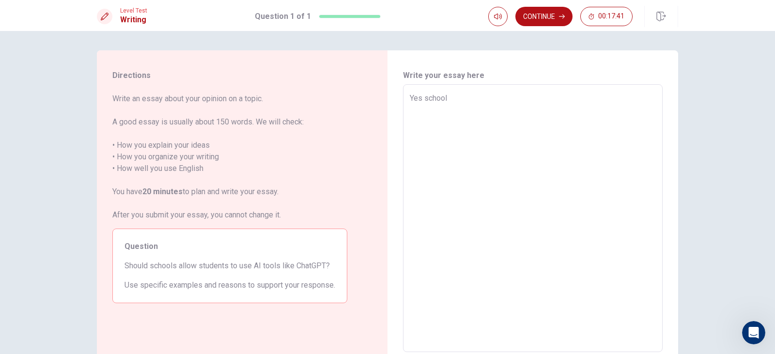
type textarea "x"
type textarea "Yes schools"
type textarea "x"
type textarea "Yes school"
type textarea "x"
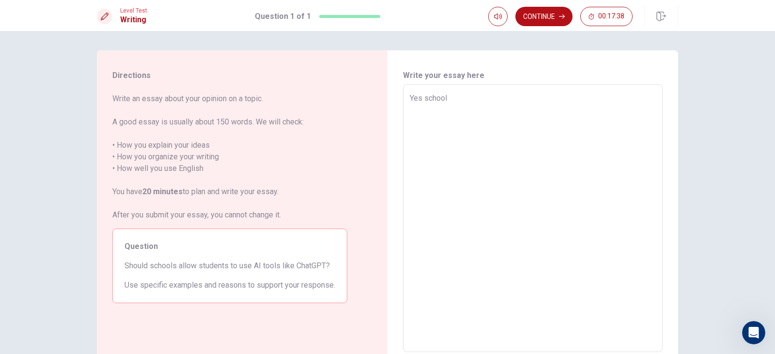
type textarea "Yes school"
type textarea "x"
type textarea "Yes school l"
type textarea "x"
type textarea "Yes school lo"
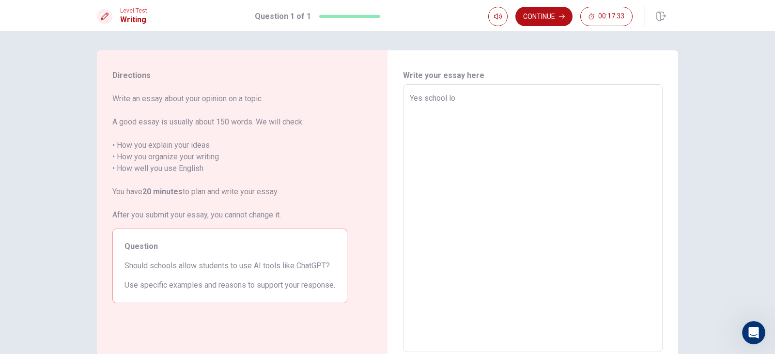
type textarea "x"
type textarea "Yes school l"
type textarea "x"
type textarea "Yes school l="
type textarea "x"
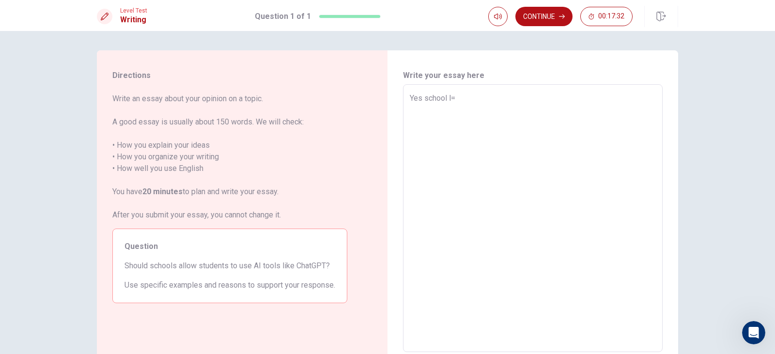
type textarea "Yes school l"
type textarea "x"
type textarea "Yes school"
type textarea "x"
type textarea "Yes school"
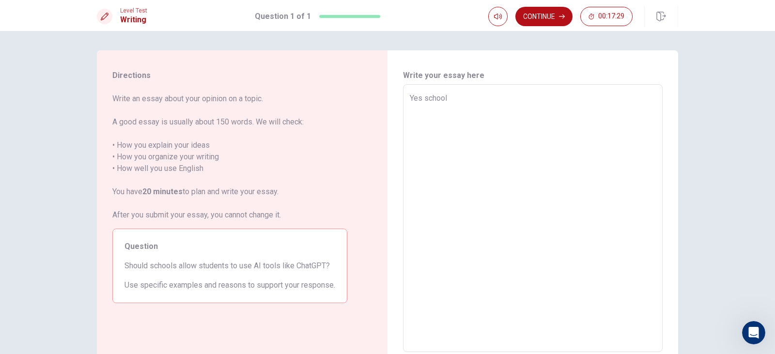
type textarea "x"
type textarea "Yes school"
drag, startPoint x: 451, startPoint y: 101, endPoint x: 373, endPoint y: 99, distance: 78.0
click at [381, 101] on div "Directions Write an essay about your opinion on a topic. A good essay is usuall…" at bounding box center [387, 218] width 581 height 337
type textarea "x"
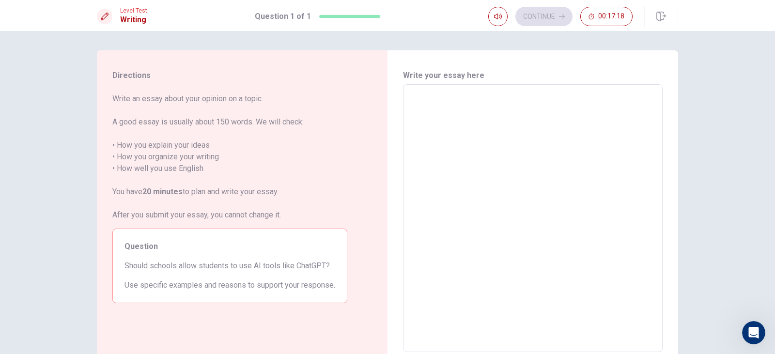
type textarea "Y"
type textarea "x"
type textarea "m"
type textarea "x"
type textarea "ma"
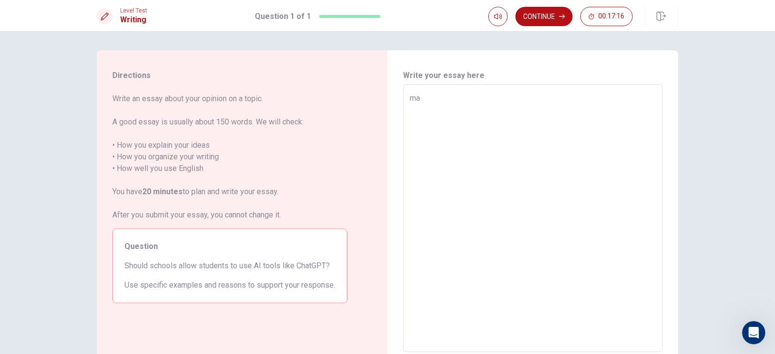
type textarea "x"
type textarea "may"
type textarea "x"
type textarea "ma"
type textarea "x"
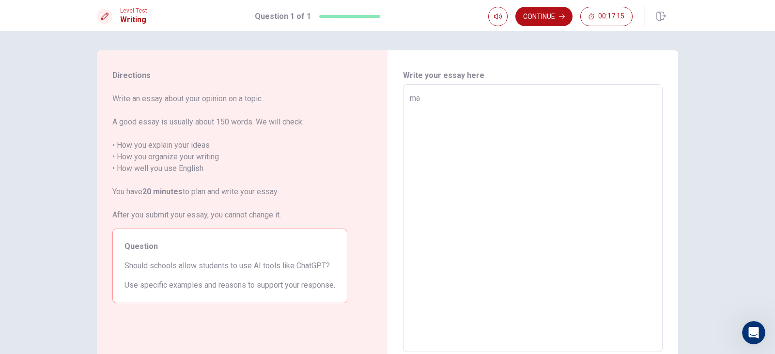
type textarea "m"
type textarea "x"
type textarea "Y"
type textarea "x"
type textarea "Ya"
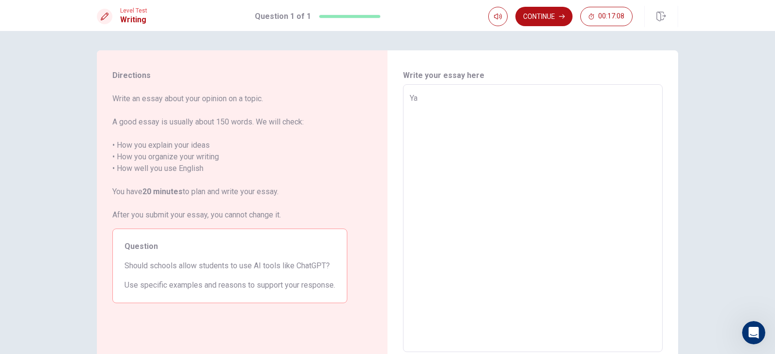
type textarea "x"
type textarea "Y"
click at [464, 186] on textarea "Yes know" at bounding box center [533, 218] width 246 height 252
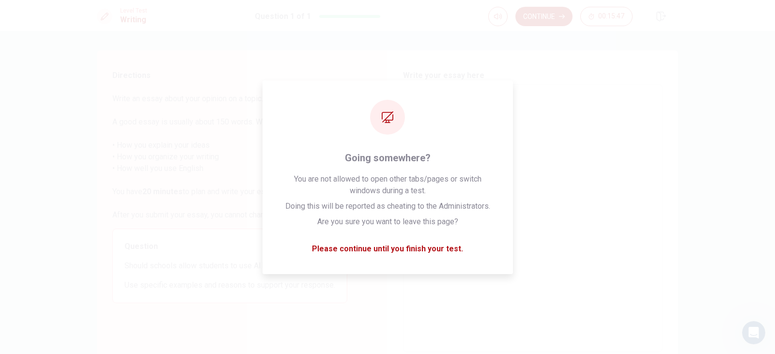
click at [533, 15] on button "Continue" at bounding box center [543, 16] width 57 height 19
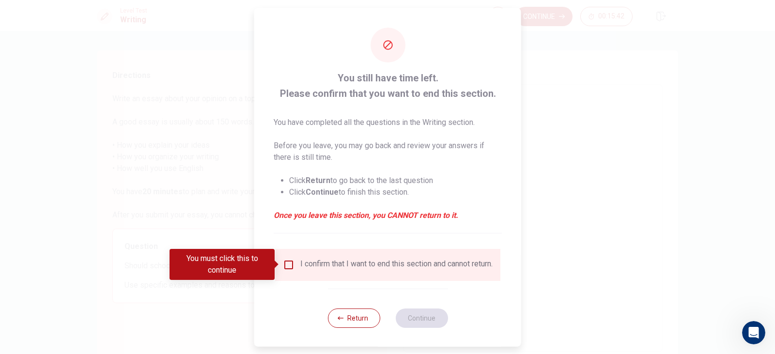
click at [284, 263] on input "You must click this to continue" at bounding box center [289, 265] width 12 height 12
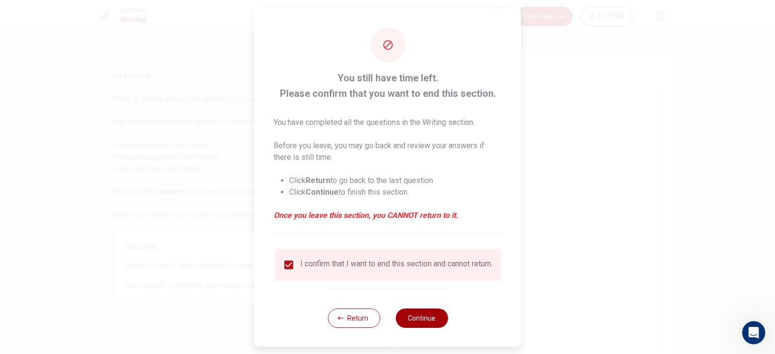
click at [416, 322] on button "Continue" at bounding box center [421, 317] width 52 height 19
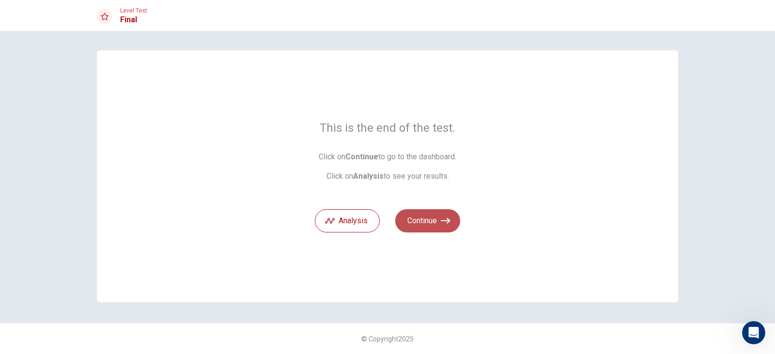
click at [430, 222] on button "Continue" at bounding box center [427, 220] width 65 height 23
